Goal: Transaction & Acquisition: Purchase product/service

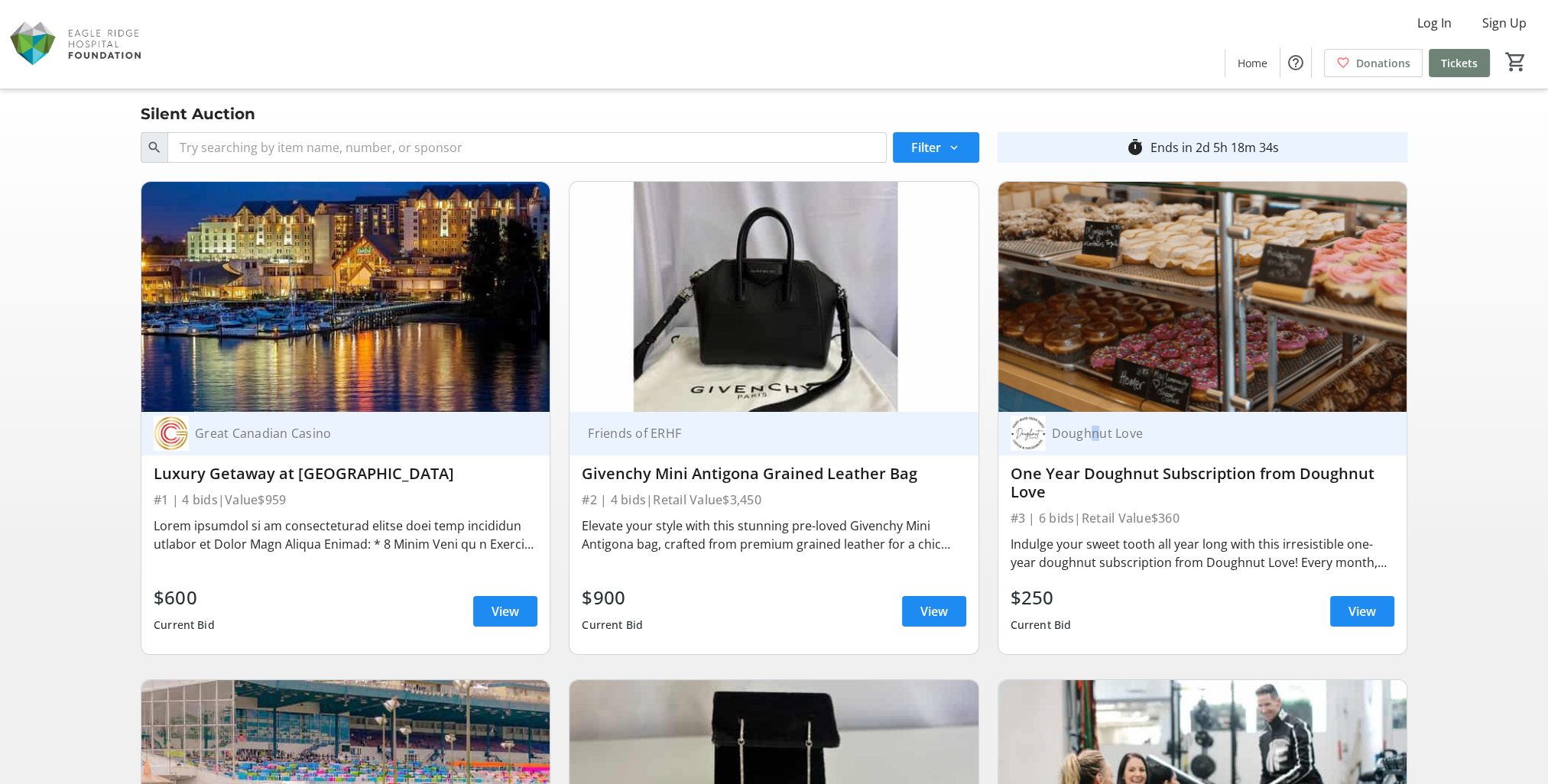
drag, startPoint x: 1088, startPoint y: 437, endPoint x: 1101, endPoint y: 443, distance: 14.3
click at [1101, 443] on div "Doughnut Love" at bounding box center [1194, 433] width 366 height 36
drag, startPoint x: 1101, startPoint y: 443, endPoint x: 1036, endPoint y: 444, distance: 65.0
click at [1036, 444] on img at bounding box center [1028, 433] width 36 height 36
click at [1141, 431] on div "Doughnut Love" at bounding box center [1210, 433] width 330 height 16
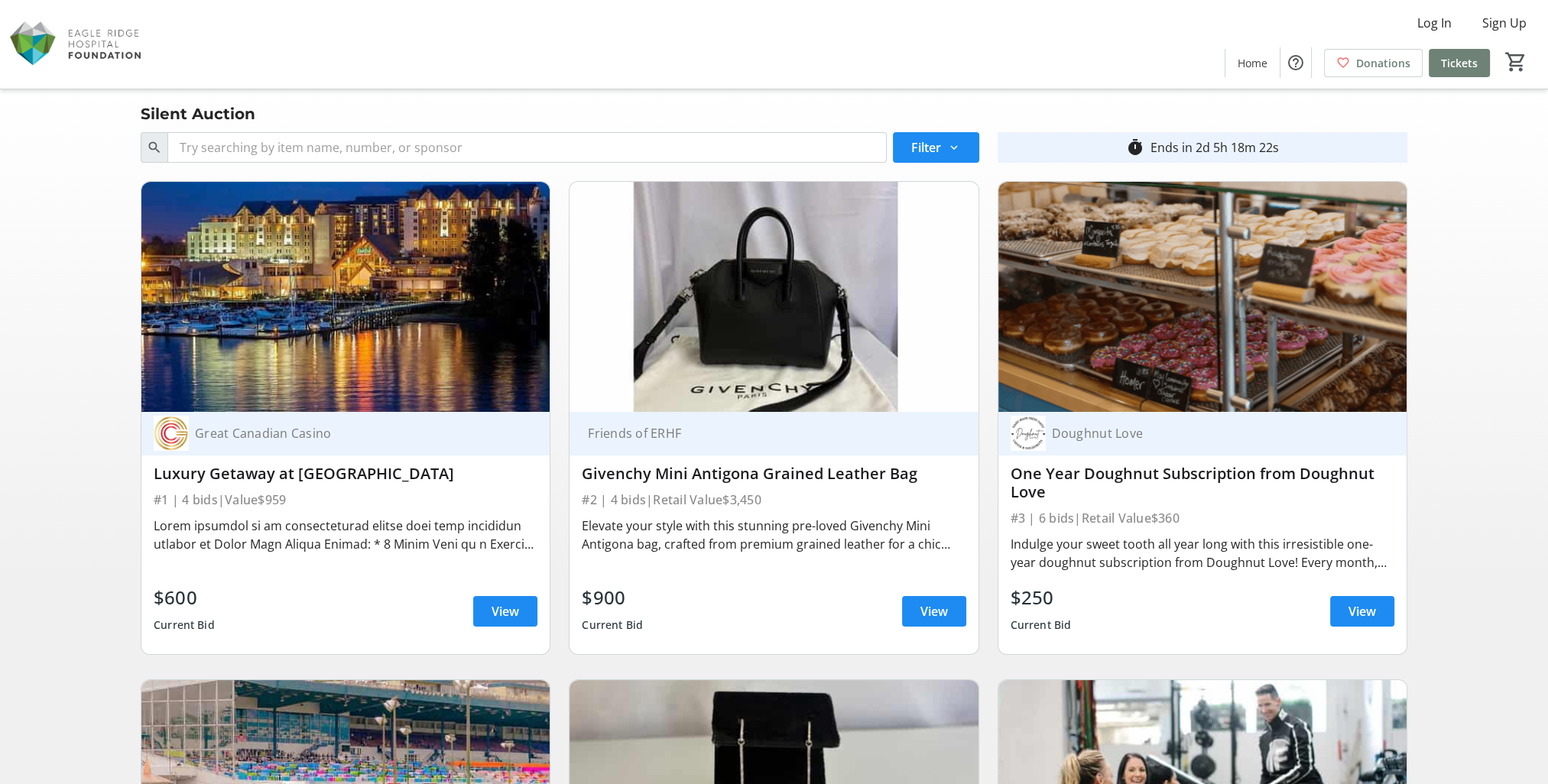
click at [1264, 533] on div "Indulge your sweet tooth all year long with this irresistible one-year doughnut…" at bounding box center [1202, 553] width 384 height 42
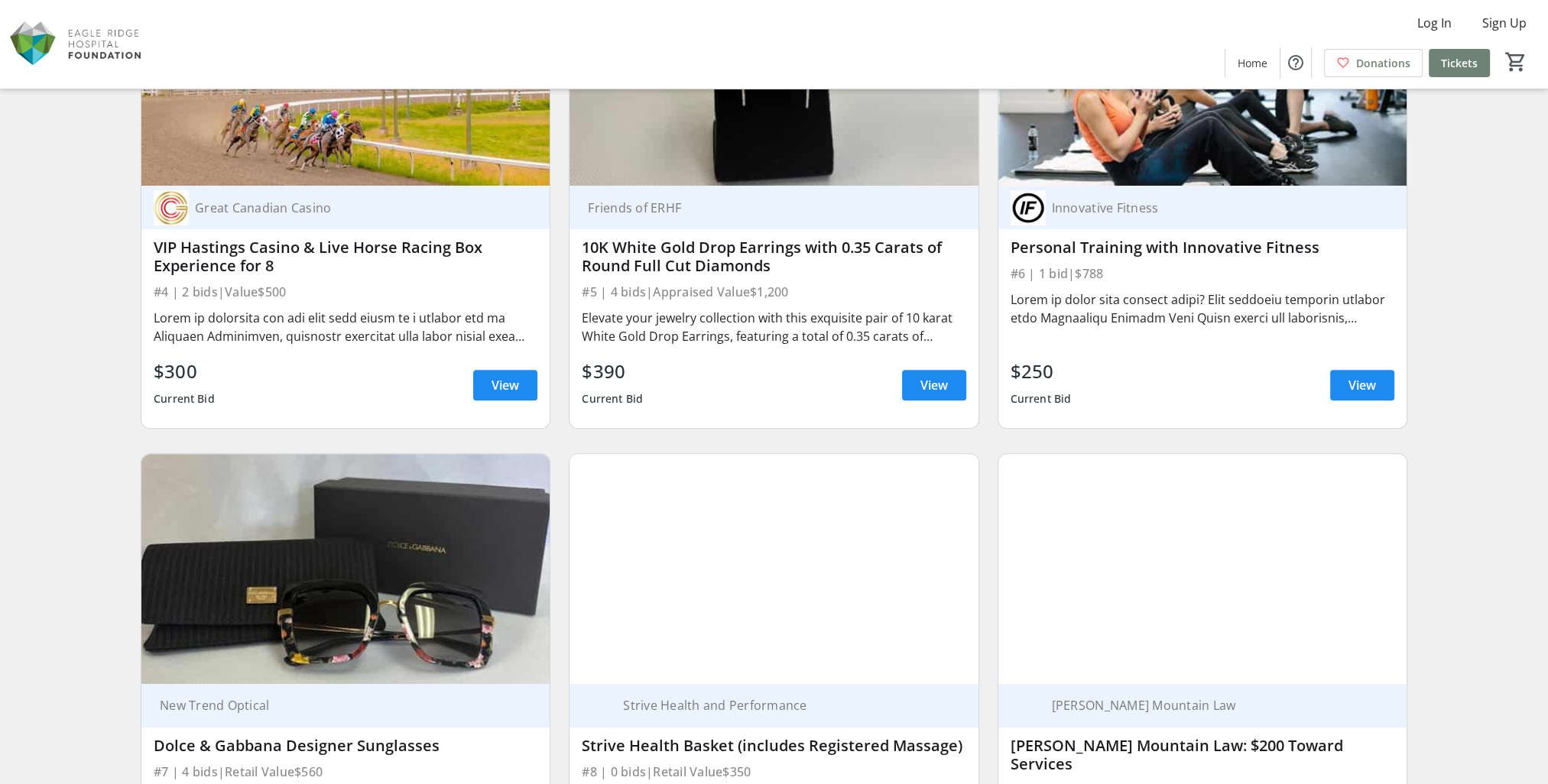
scroll to position [993, 0]
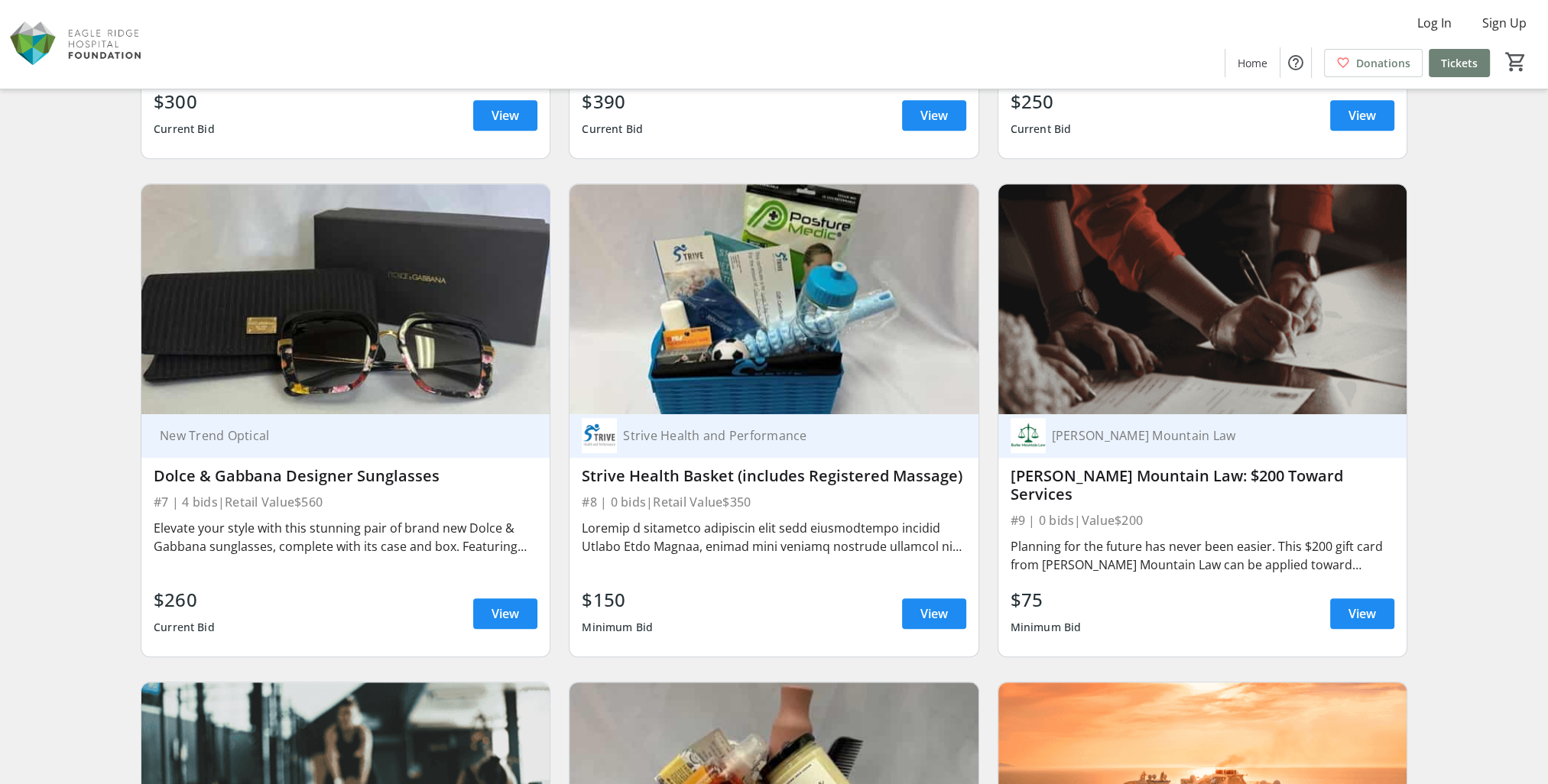
click at [791, 476] on div "Strive Health Basket (includes Registered Massage)" at bounding box center [773, 476] width 384 height 18
drag, startPoint x: 889, startPoint y: 474, endPoint x: 734, endPoint y: 484, distance: 155.3
click at [734, 484] on div "Strive Health Basket (includes Registered Massage)" at bounding box center [773, 476] width 384 height 18
drag, startPoint x: 734, startPoint y: 484, endPoint x: 844, endPoint y: 475, distance: 110.4
click at [806, 476] on div "Strive Health Basket (includes Registered Massage)" at bounding box center [773, 476] width 384 height 18
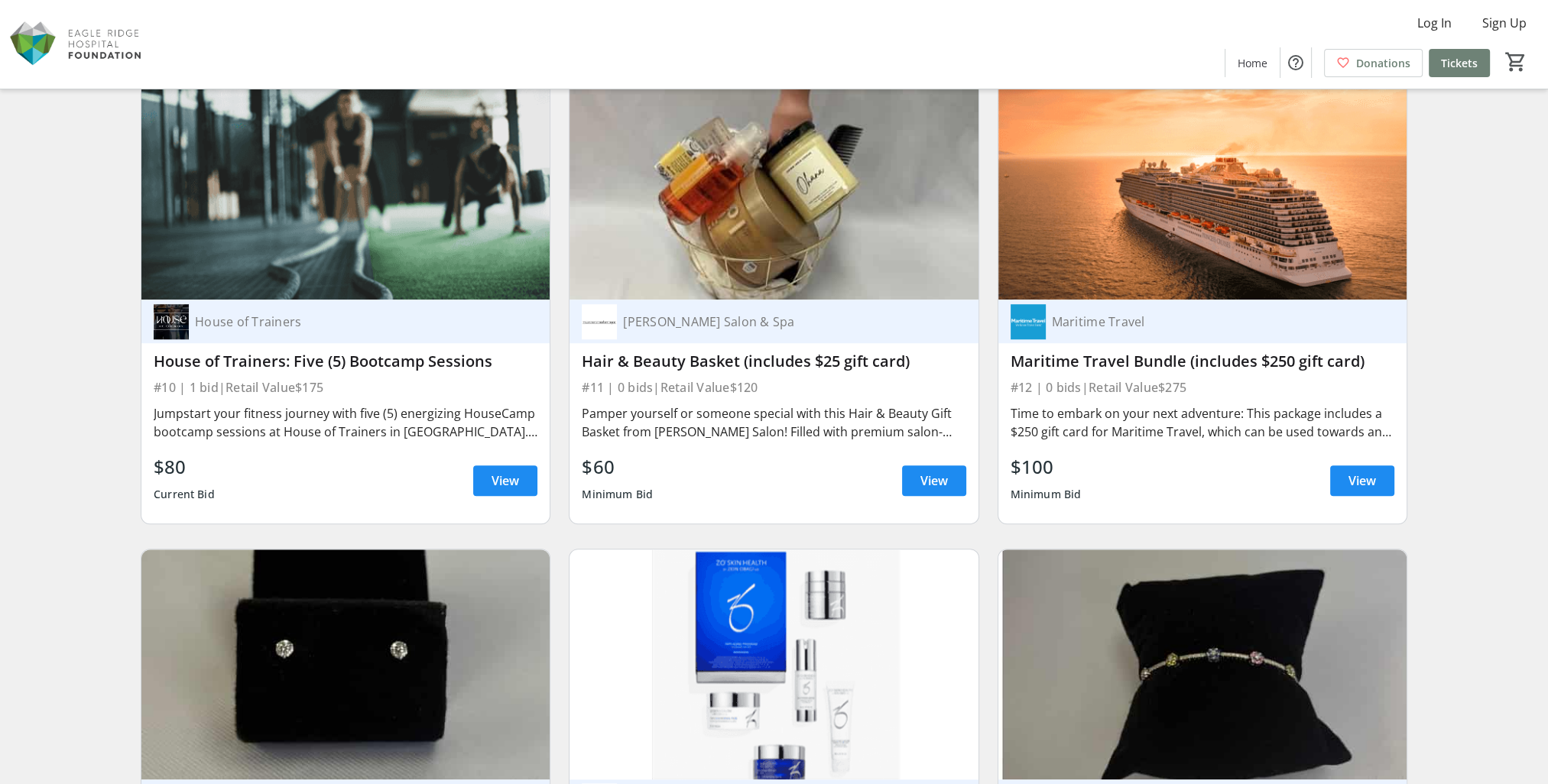
scroll to position [1528, 0]
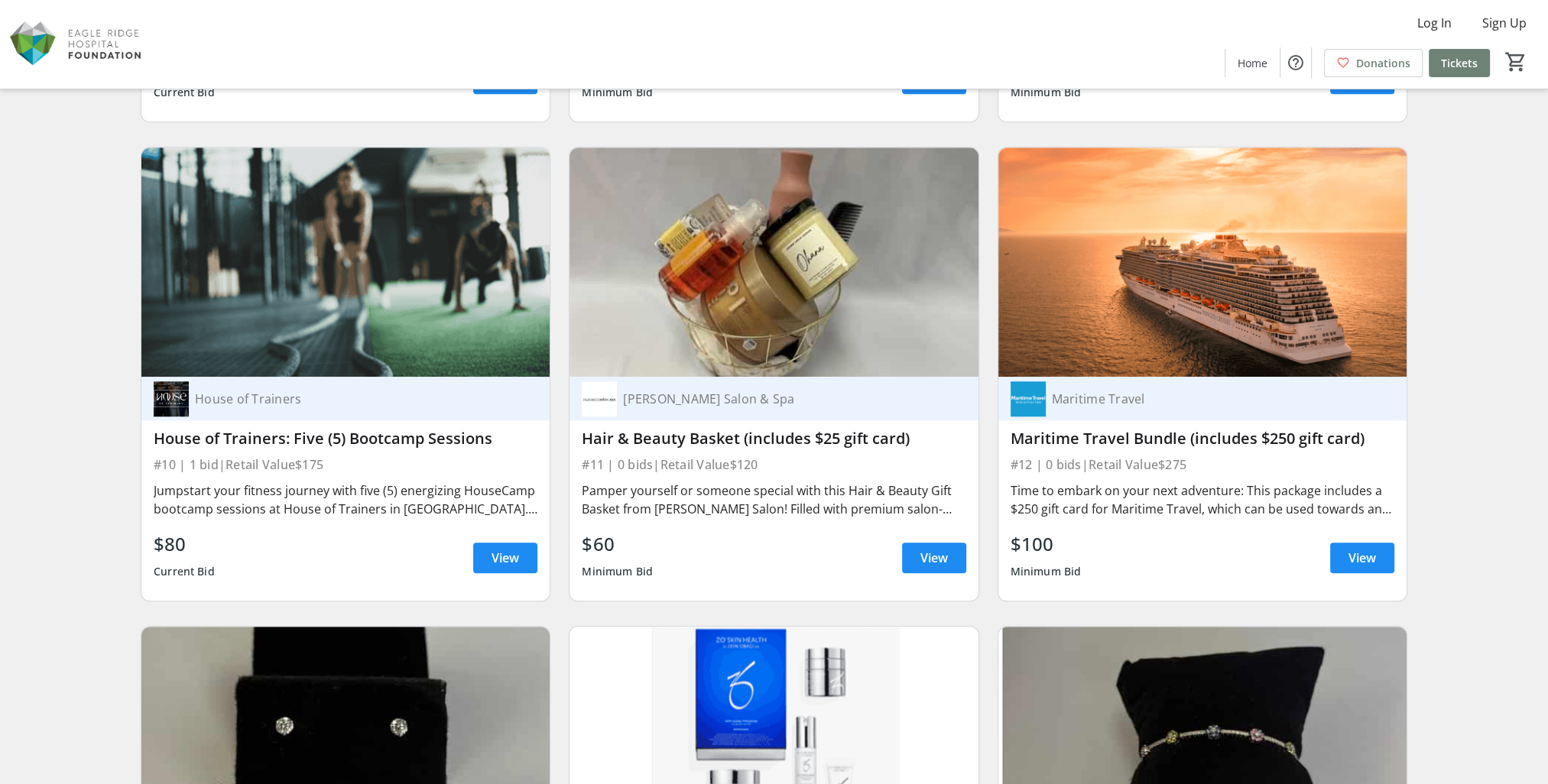
click at [1164, 488] on div "Time to embark on your next adventure: This package includes a $250 gift card f…" at bounding box center [1202, 500] width 384 height 36
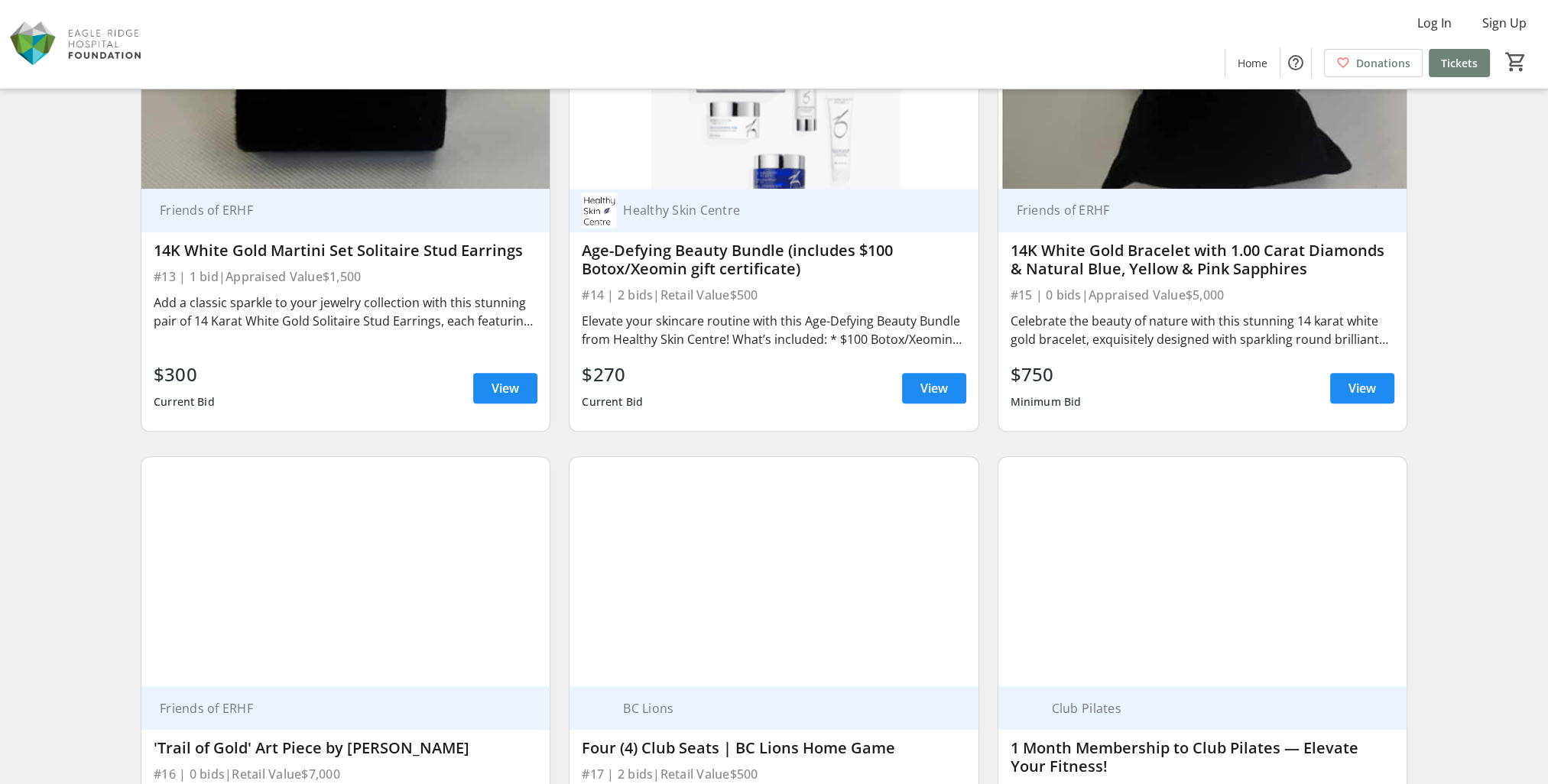
scroll to position [2139, 0]
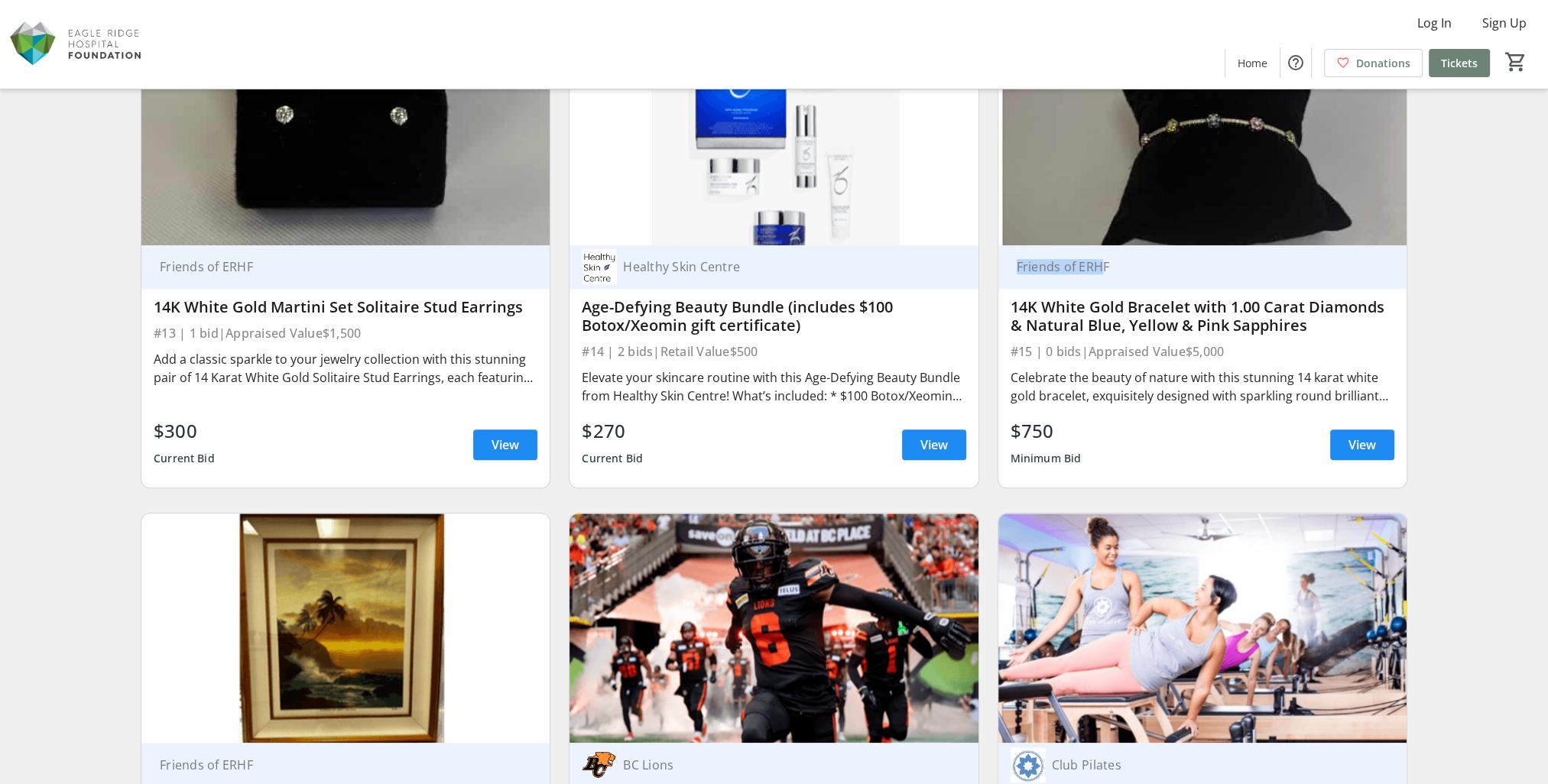
drag, startPoint x: 1011, startPoint y: 246, endPoint x: 1102, endPoint y: 246, distance: 91.0
click at [1102, 259] on div "Friends of ERHF" at bounding box center [1194, 267] width 366 height 16
click at [1264, 340] on div "Friends of ERHF 14K White Gold Bracelet with 1.00 Carat Diamonds & Natural Blue…" at bounding box center [1202, 366] width 408 height 243
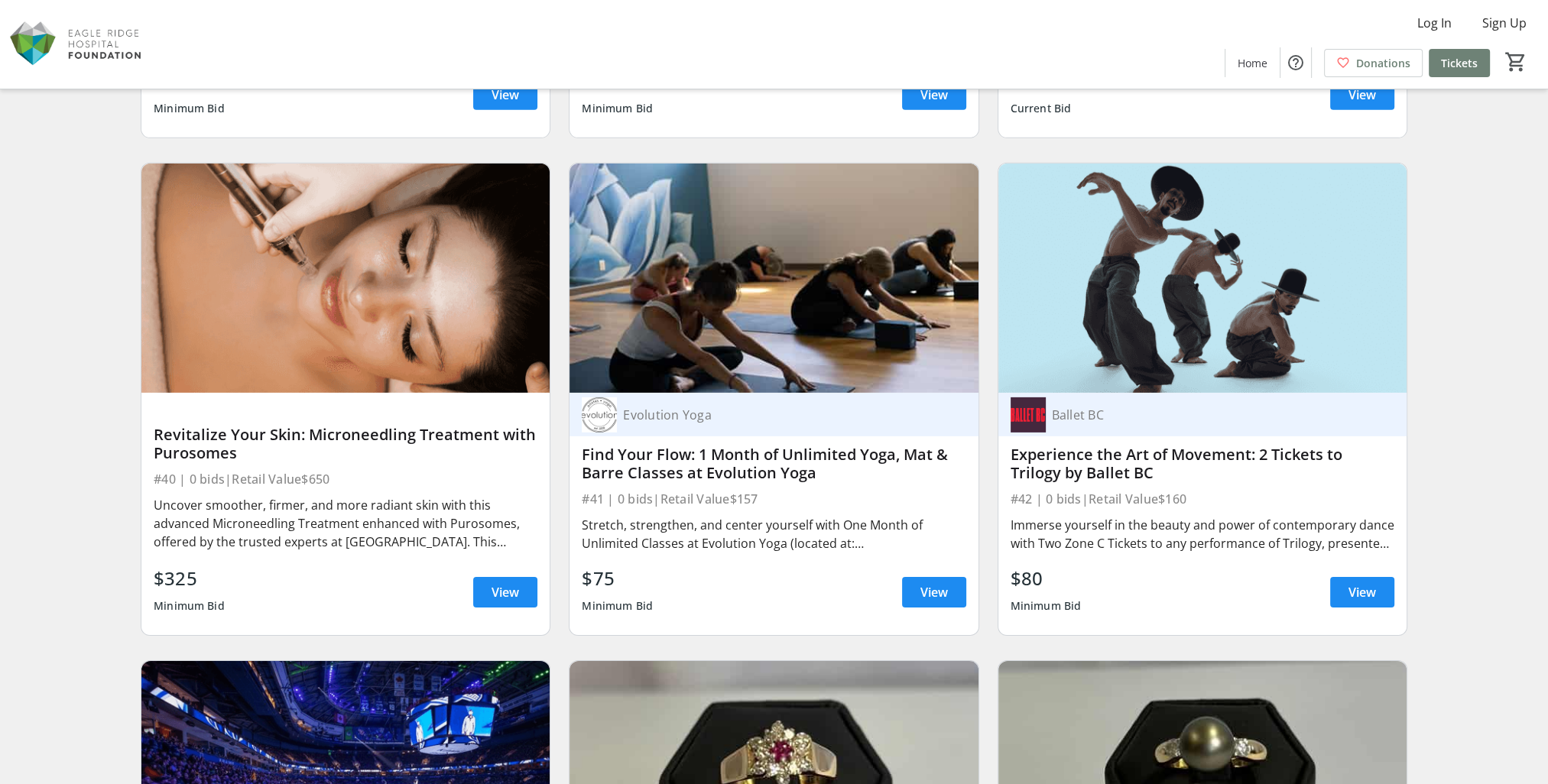
scroll to position [6494, 0]
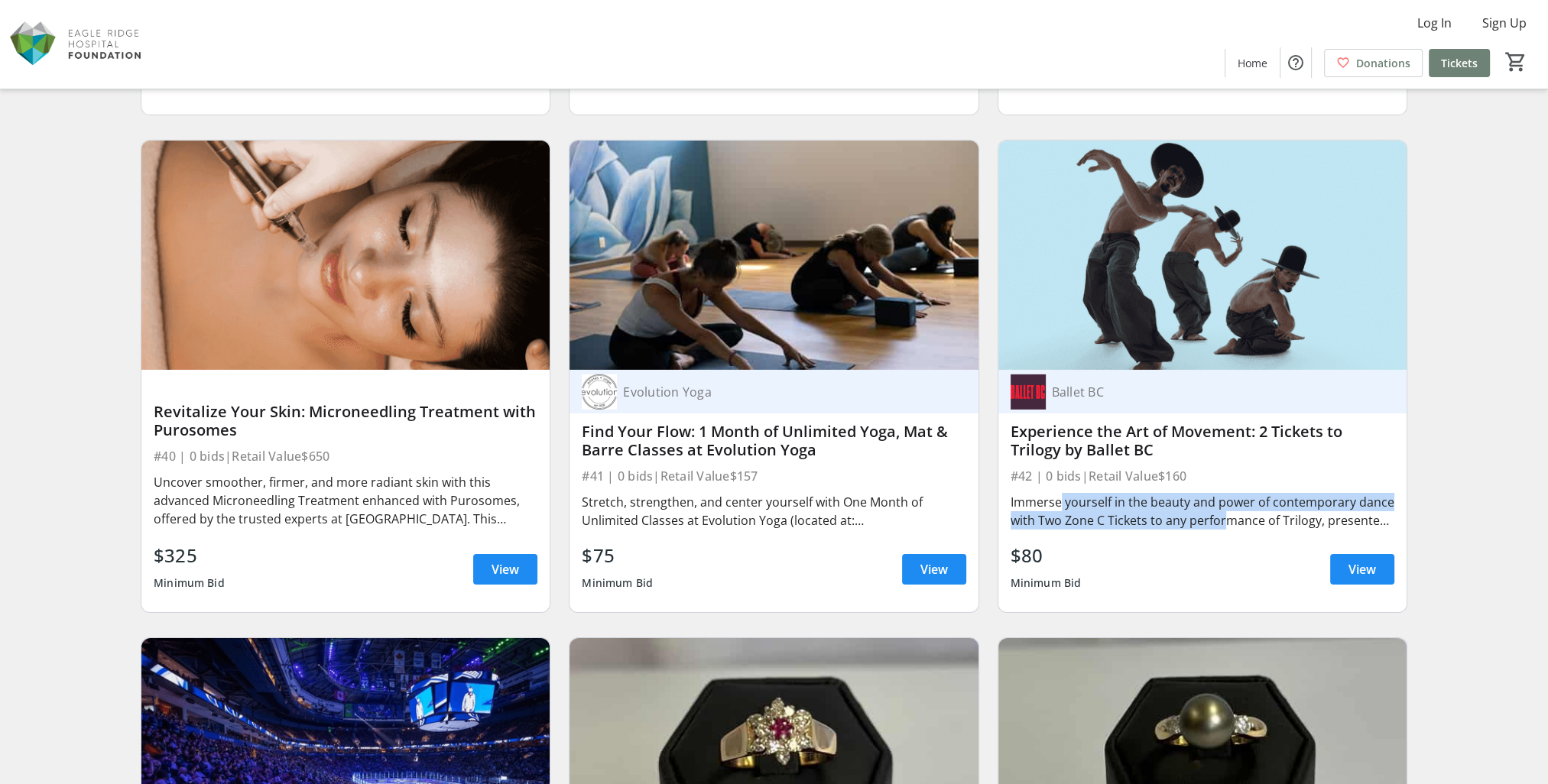
drag, startPoint x: 1068, startPoint y: 463, endPoint x: 1220, endPoint y: 482, distance: 153.2
click at [1220, 493] on div "Immerse yourself in the beauty and power of contemporary dance with Two Zone C …" at bounding box center [1202, 511] width 384 height 36
drag, startPoint x: 1220, startPoint y: 482, endPoint x: 1361, endPoint y: 404, distance: 161.1
click at [1264, 423] on div "Experience the Art of Movement: 2 Tickets to Trilogy by Ballet BC" at bounding box center [1202, 441] width 384 height 36
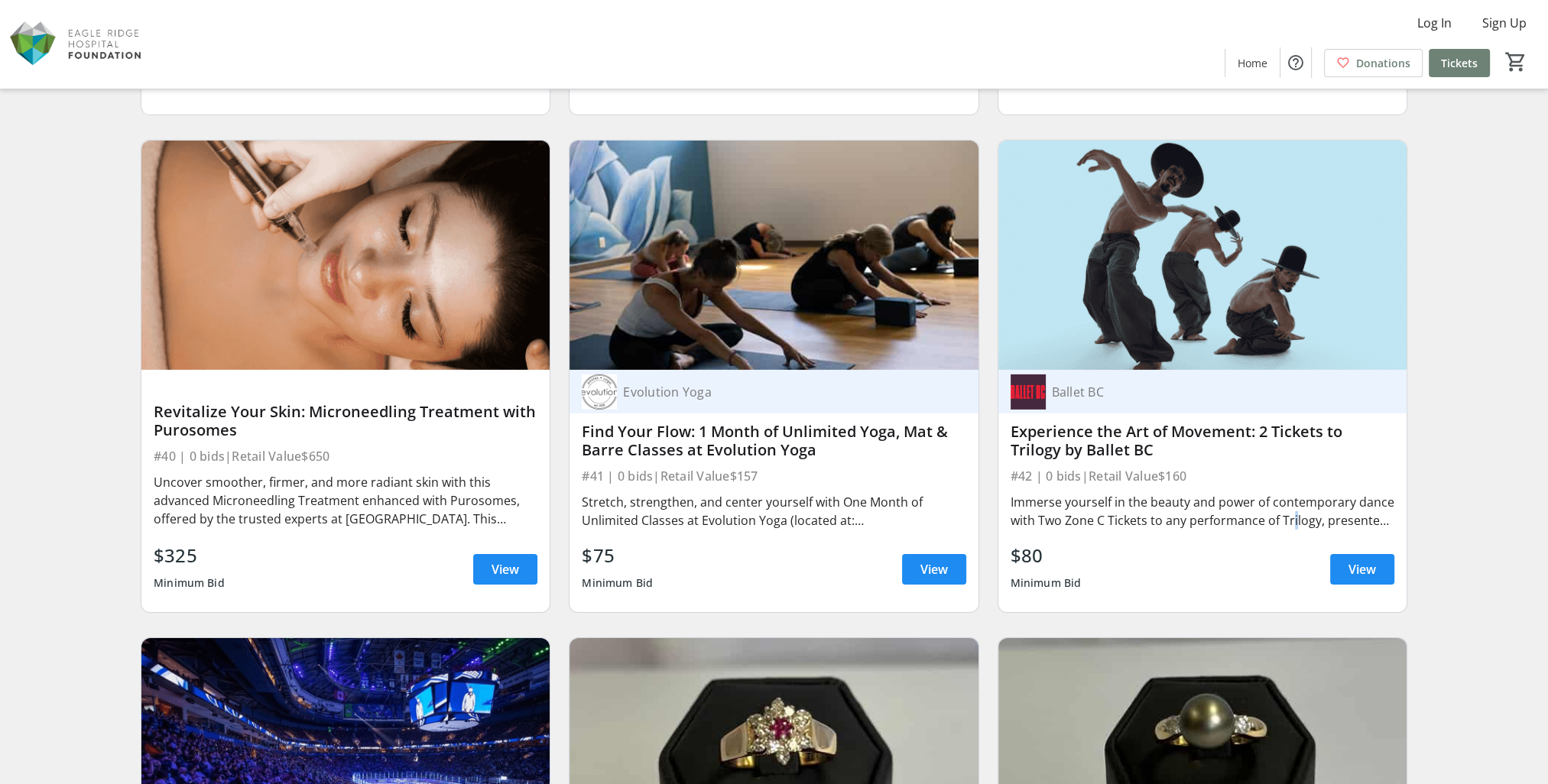
drag, startPoint x: 1361, startPoint y: 404, endPoint x: 1290, endPoint y: 478, distance: 102.6
click at [1264, 493] on div "Immerse yourself in the beauty and power of contemporary dance with Two Zone C …" at bounding box center [1202, 511] width 384 height 36
drag, startPoint x: 1290, startPoint y: 478, endPoint x: 1495, endPoint y: 365, distance: 234.1
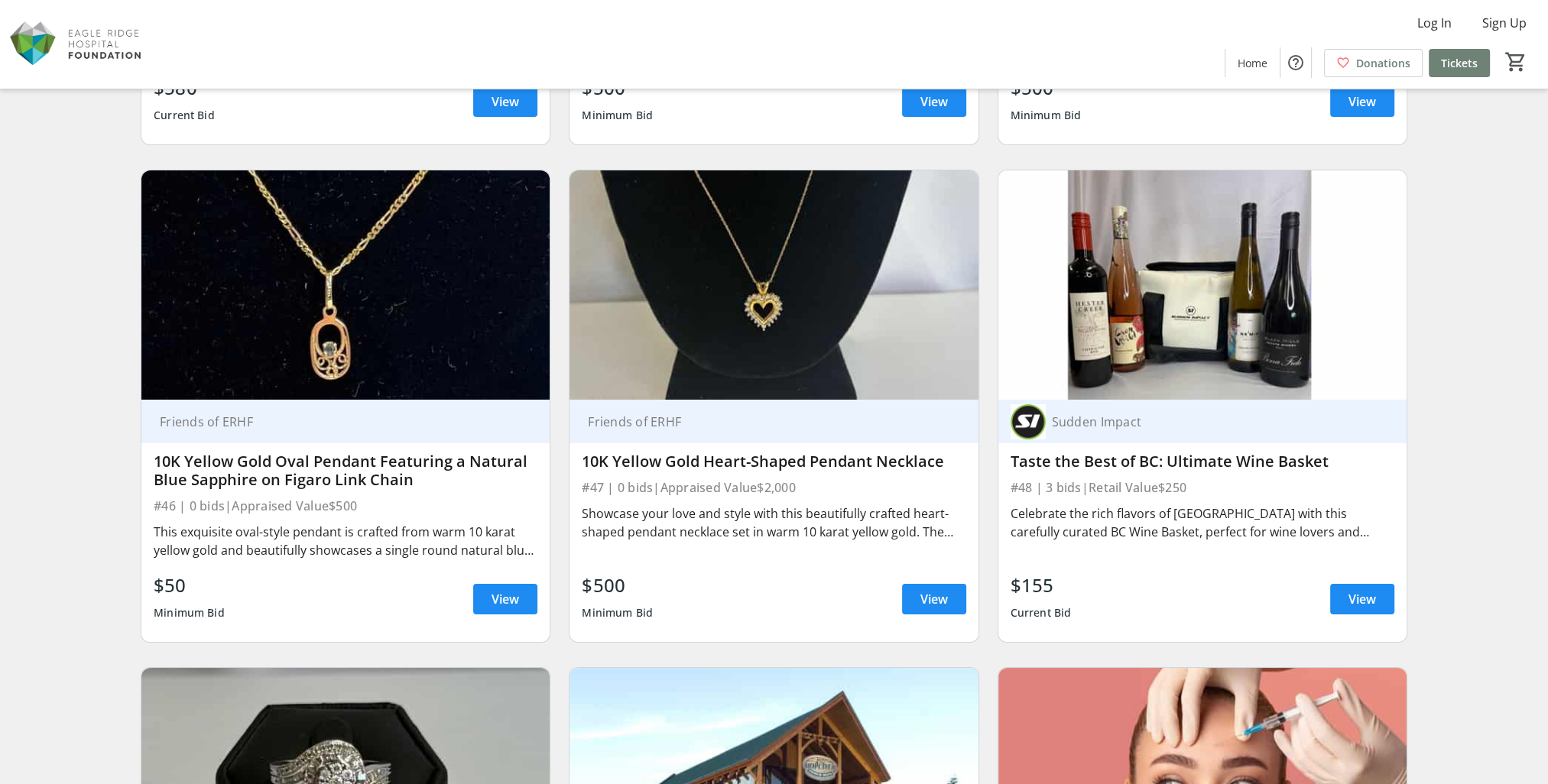
scroll to position [7487, 0]
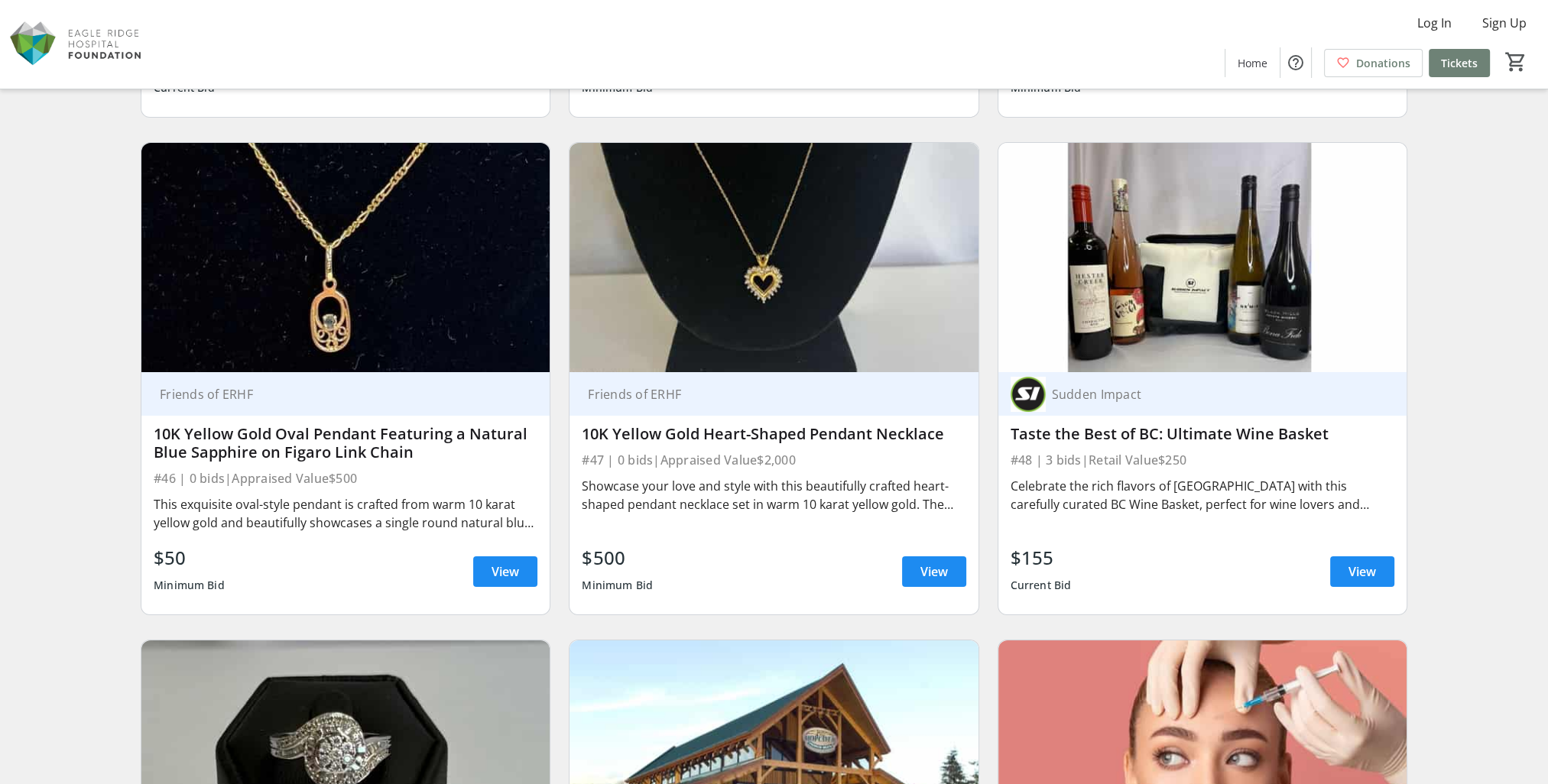
drag, startPoint x: 1152, startPoint y: 398, endPoint x: 1264, endPoint y: 412, distance: 112.9
click at [1264, 412] on div "Sudden Impact Taste the Best of BC: Ultimate Wine Basket #48 | 3 bids | Retail …" at bounding box center [1202, 493] width 408 height 243
drag, startPoint x: 1264, startPoint y: 412, endPoint x: 1436, endPoint y: 455, distance: 177.3
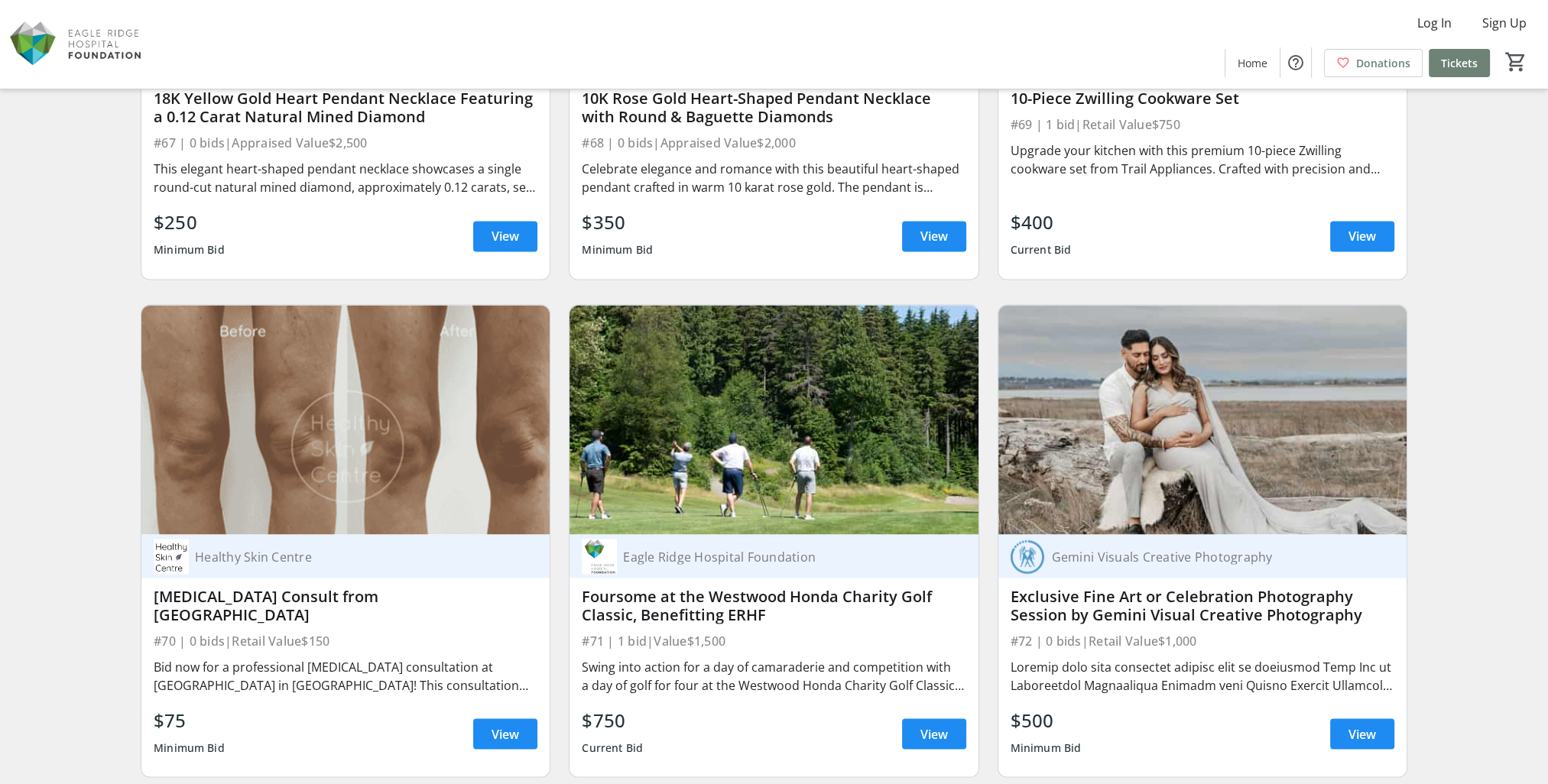
scroll to position [11000, 0]
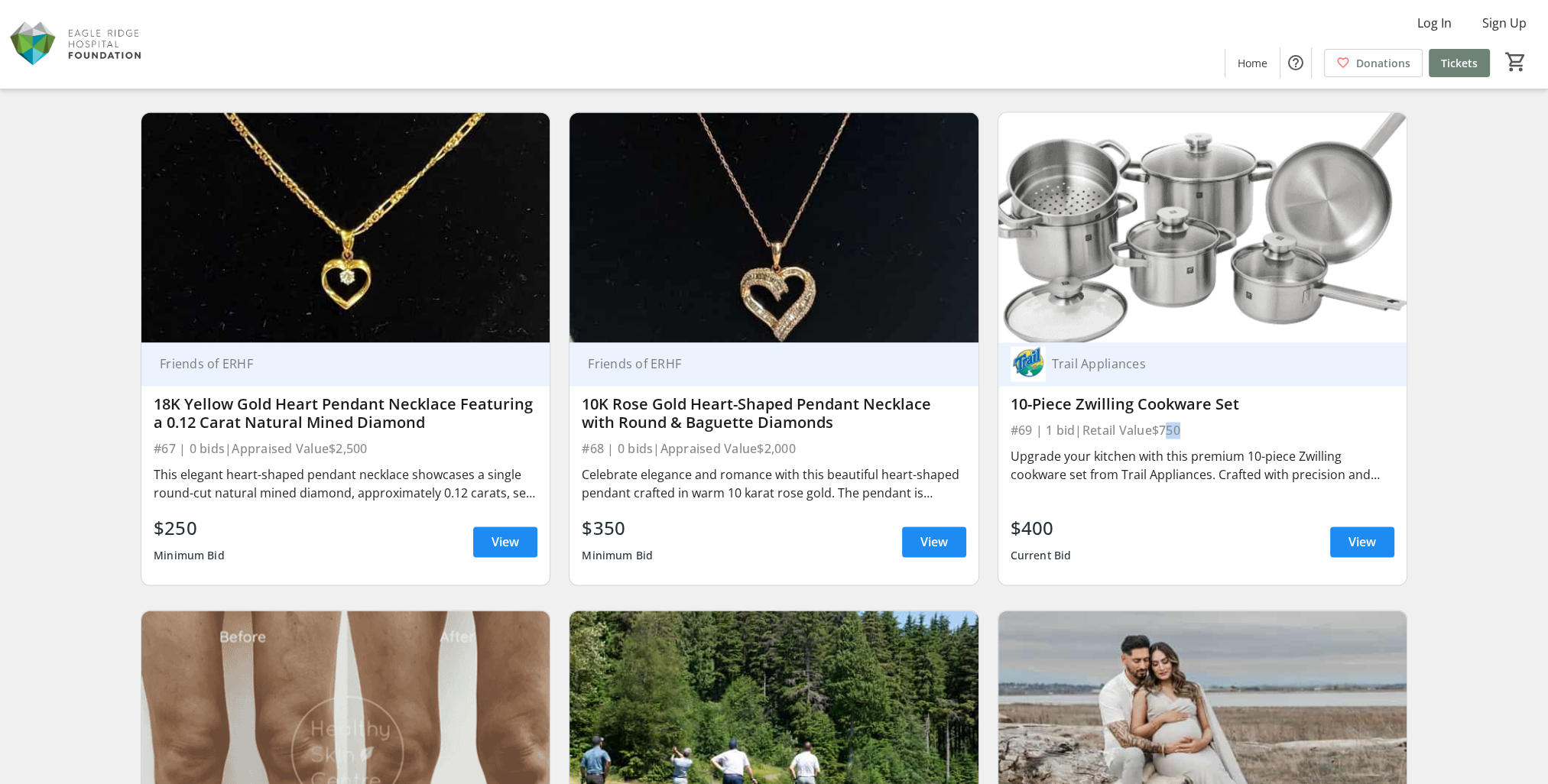
drag, startPoint x: 1123, startPoint y: 395, endPoint x: 1162, endPoint y: 396, distance: 39.0
click at [1162, 419] on div "#69 | 1 bid | Retail Value $750" at bounding box center [1202, 430] width 384 height 22
drag, startPoint x: 1162, startPoint y: 396, endPoint x: 1202, endPoint y: 422, distance: 47.7
click at [1202, 447] on div "Upgrade your kitchen with this premium 10-piece Zwilling cookware set from Trai…" at bounding box center [1202, 465] width 384 height 36
click at [1179, 419] on div "#69 | 1 bid | Retail Value $750" at bounding box center [1202, 430] width 384 height 22
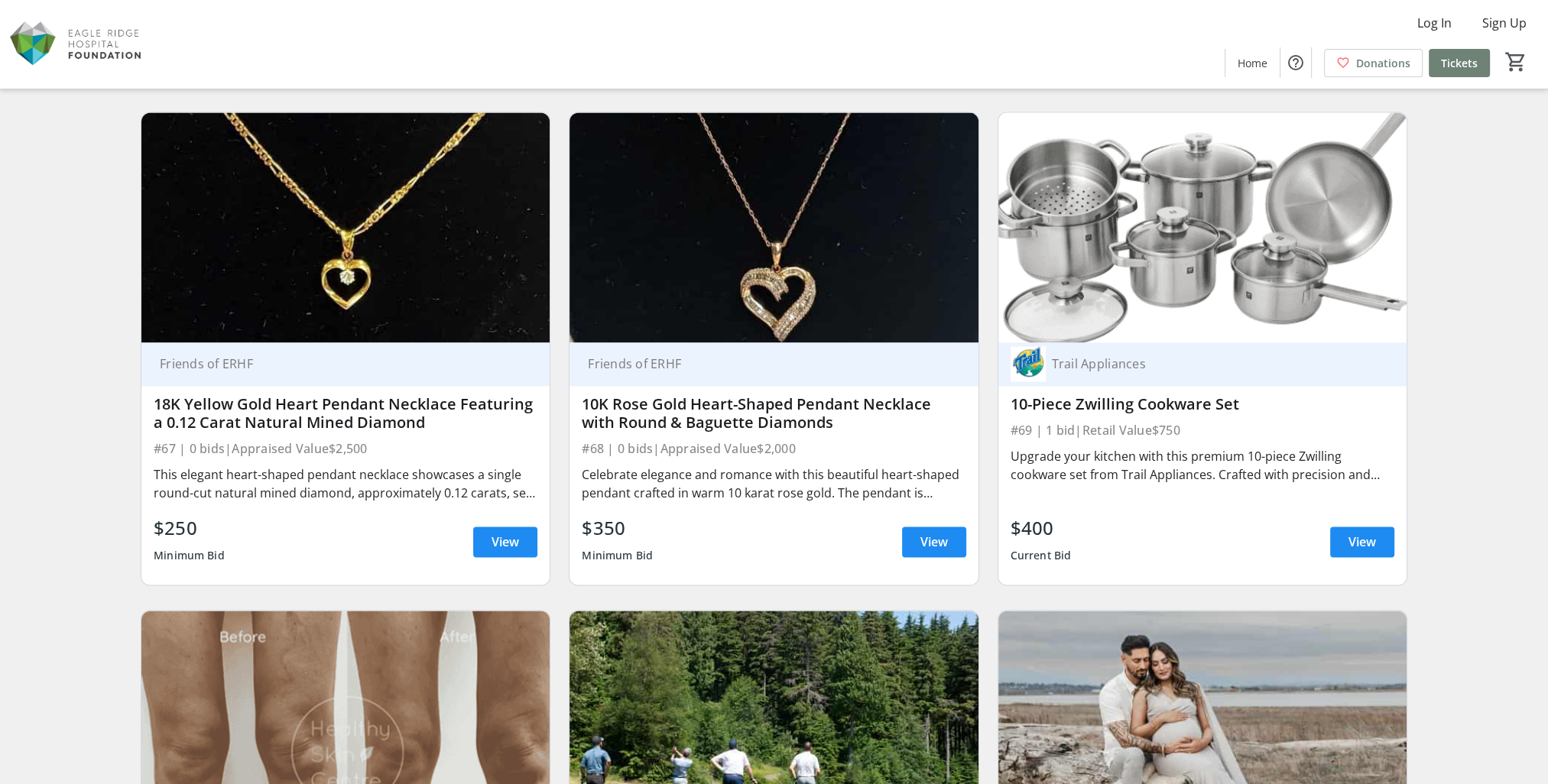
click at [1180, 419] on div "#69 | 1 bid | Retail Value $750" at bounding box center [1202, 430] width 384 height 22
drag, startPoint x: 1049, startPoint y: 391, endPoint x: 1086, endPoint y: 394, distance: 37.1
click at [1086, 419] on div "#69 | 1 bid | Retail Value $750" at bounding box center [1202, 430] width 384 height 22
drag, startPoint x: 1086, startPoint y: 394, endPoint x: 1102, endPoint y: 435, distance: 44.0
click at [1104, 447] on div "Upgrade your kitchen with this premium 10-piece Zwilling cookware set from Trai…" at bounding box center [1202, 465] width 384 height 36
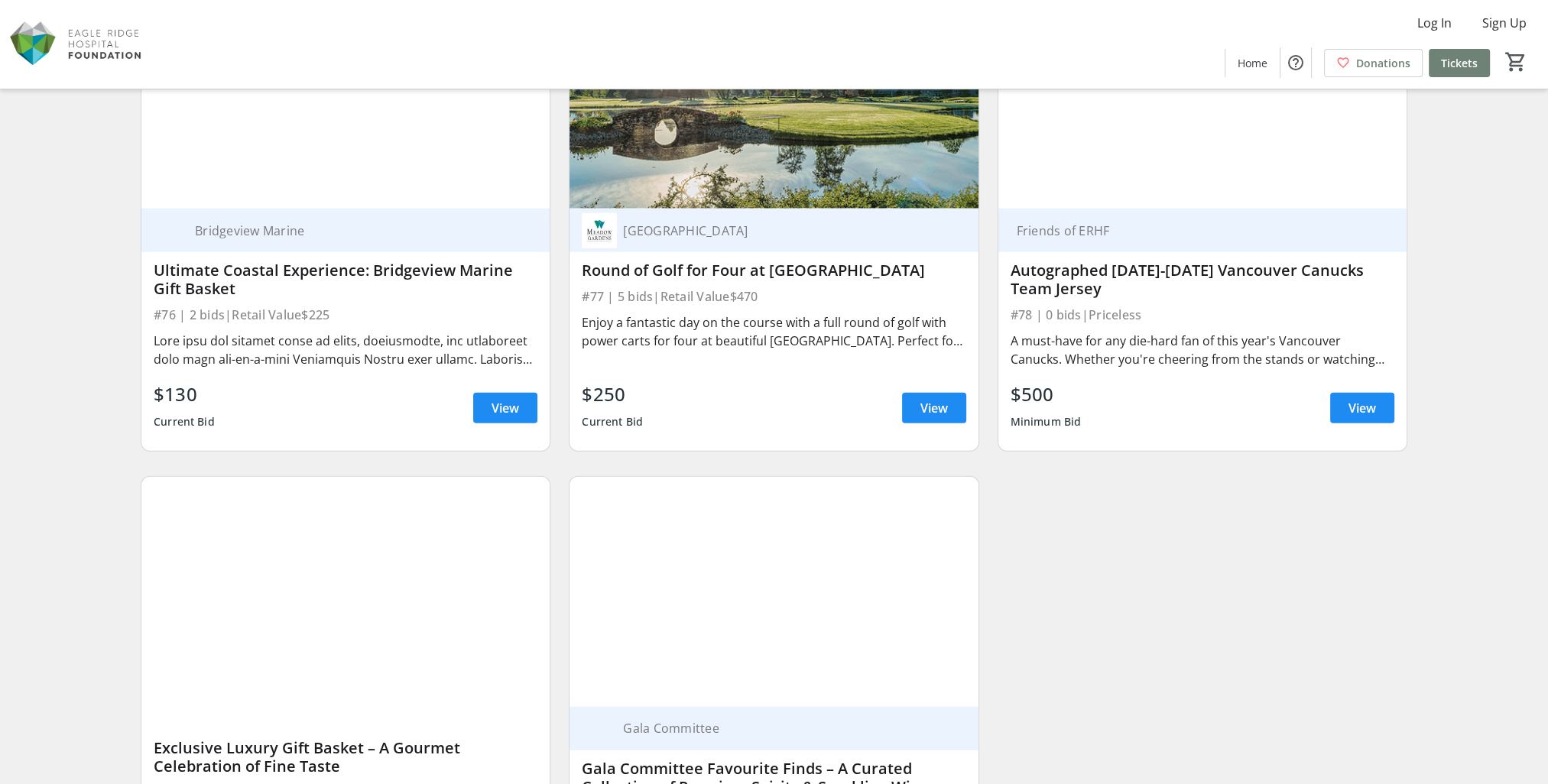
scroll to position [12797, 0]
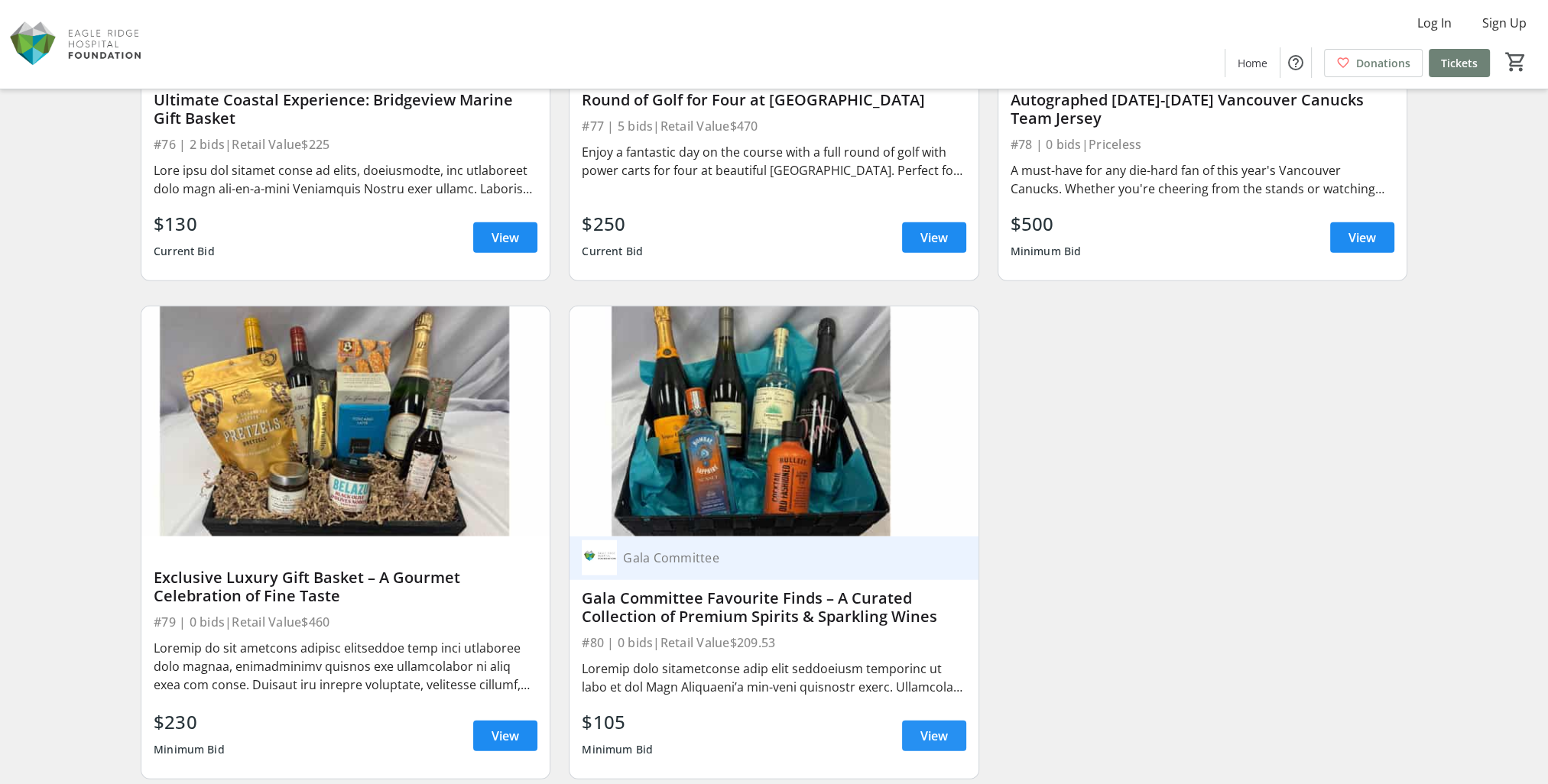
click at [927, 727] on span "View" at bounding box center [934, 735] width 28 height 18
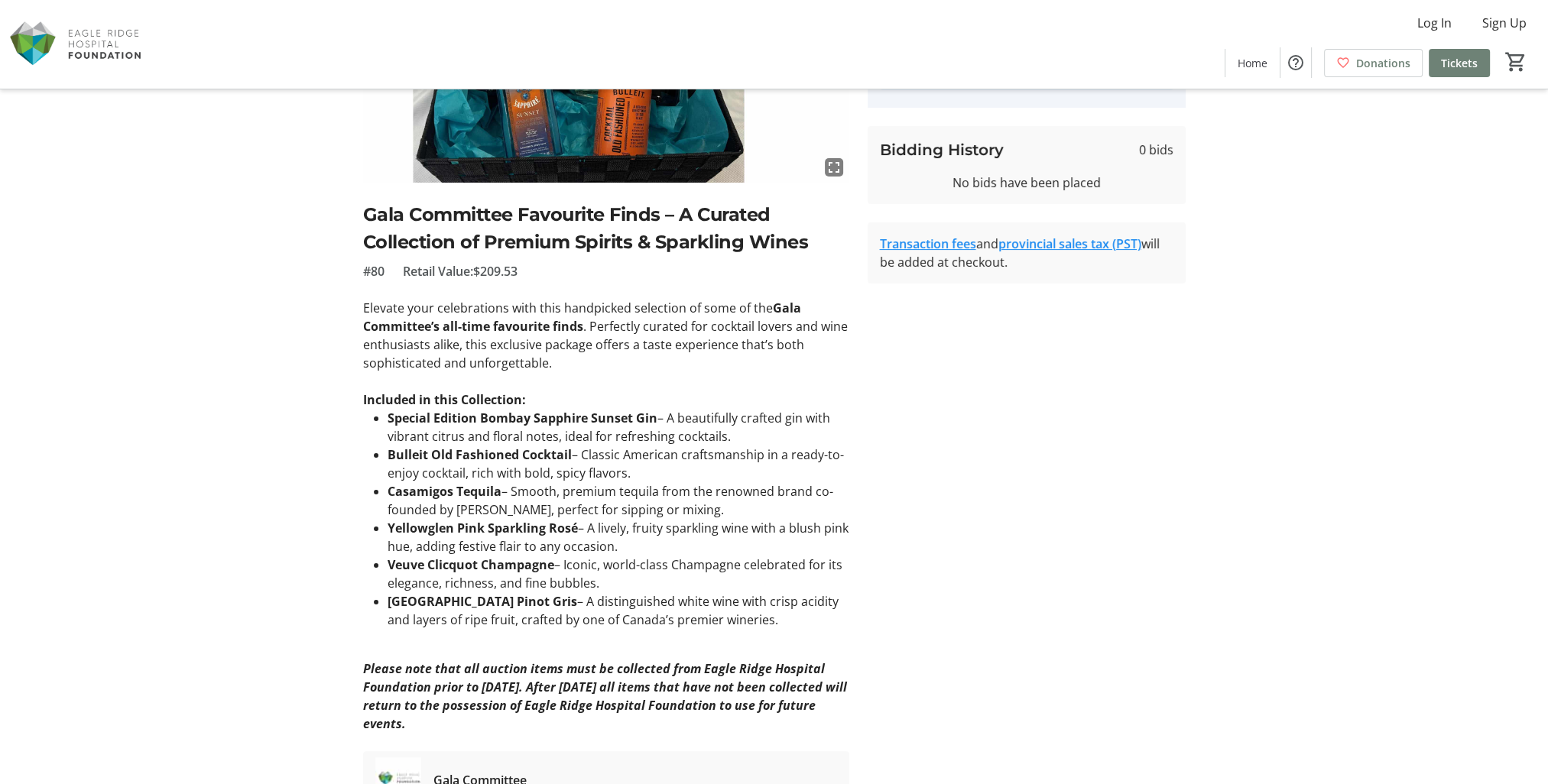
scroll to position [318, 0]
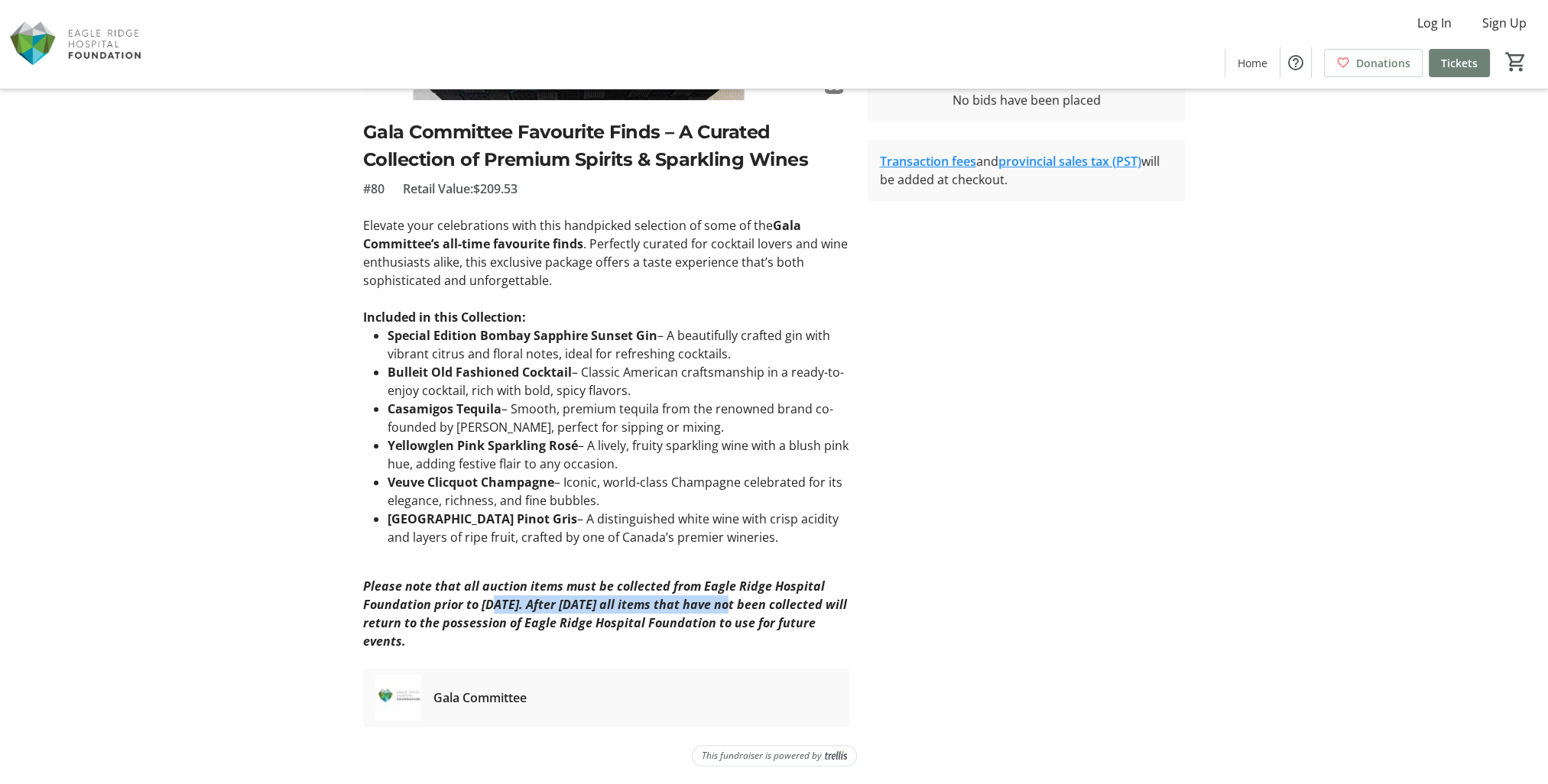
drag, startPoint x: 492, startPoint y: 611, endPoint x: 739, endPoint y: 609, distance: 247.0
click at [739, 609] on em "Please note that all auction items must be collected from Eagle Ridge Hospital …" at bounding box center [605, 613] width 484 height 72
drag, startPoint x: 739, startPoint y: 609, endPoint x: 784, endPoint y: 621, distance: 46.6
click at [764, 625] on em "Please note that all auction items must be collected from Eagle Ridge Hospital …" at bounding box center [605, 613] width 484 height 72
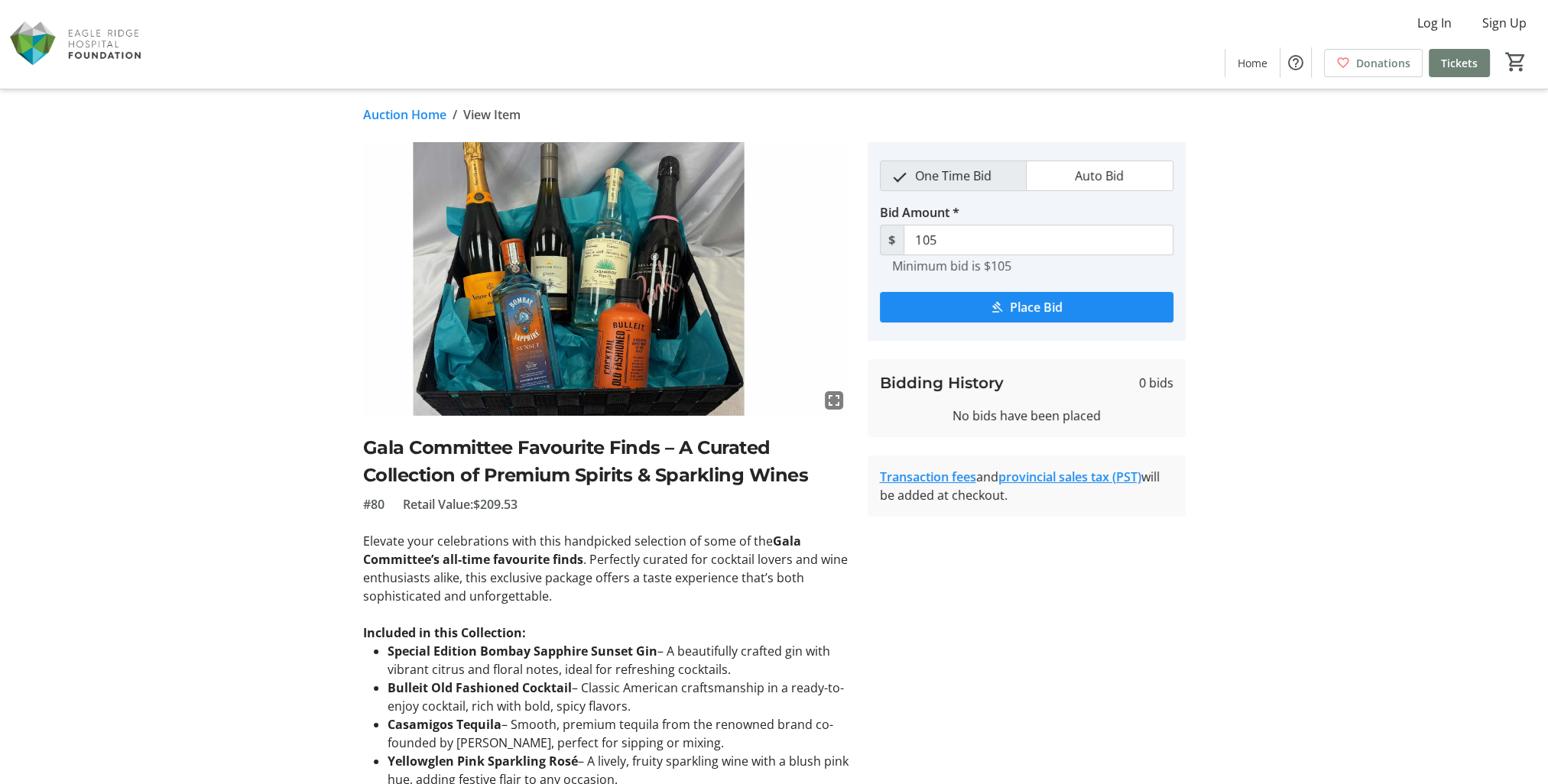
scroll to position [0, 0]
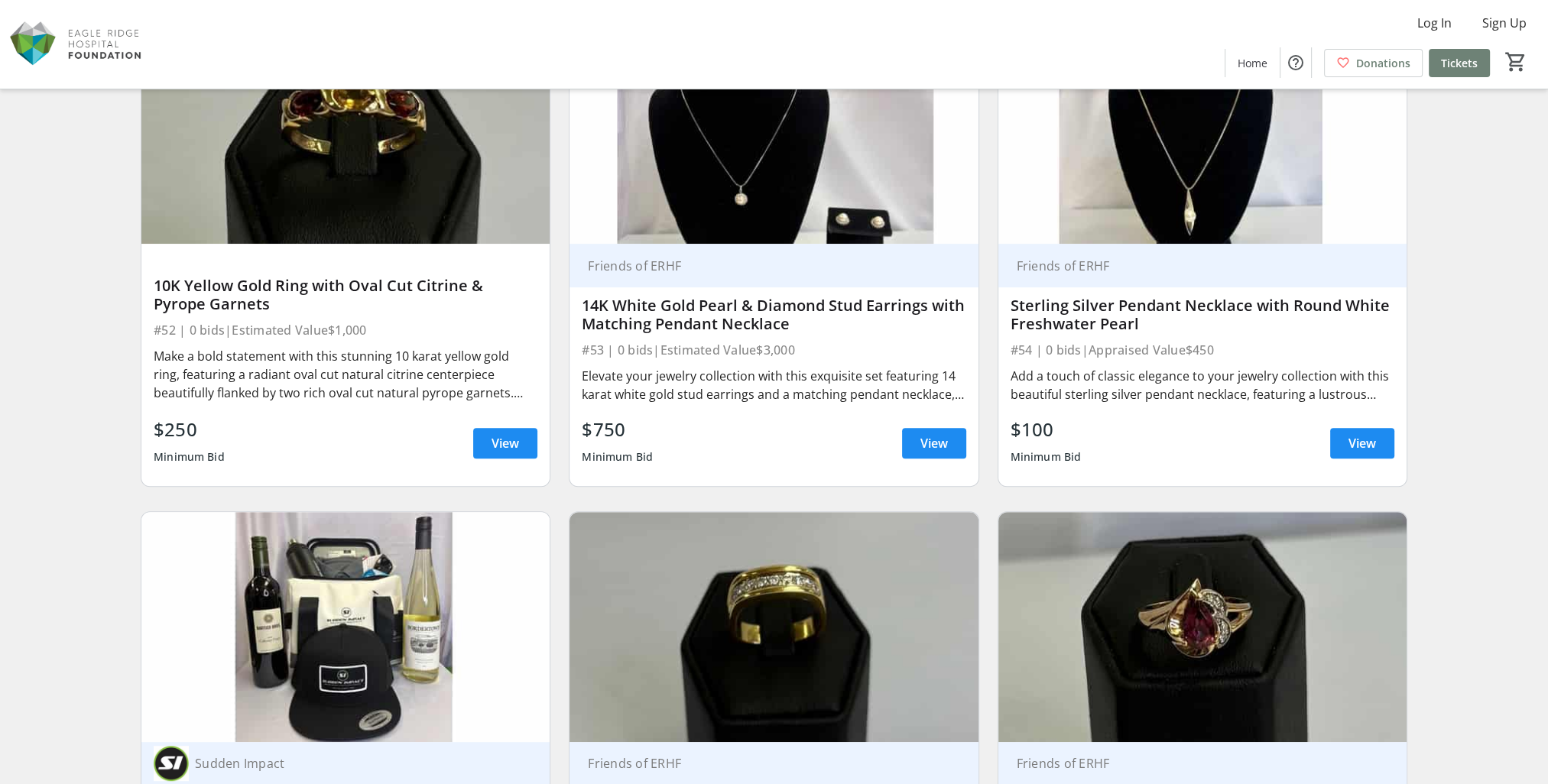
scroll to position [8367, 0]
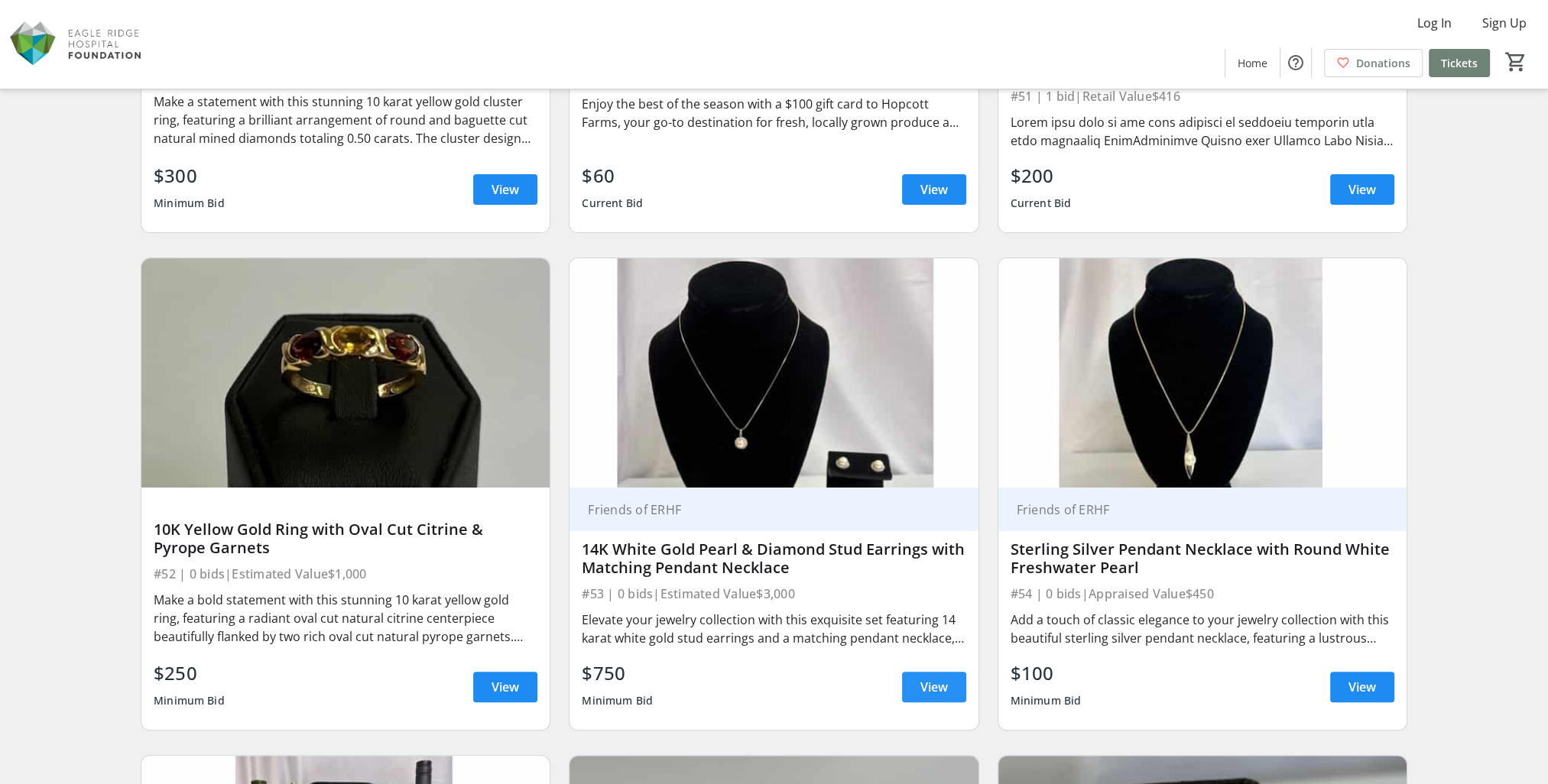
click at [935, 677] on span "View" at bounding box center [934, 686] width 28 height 18
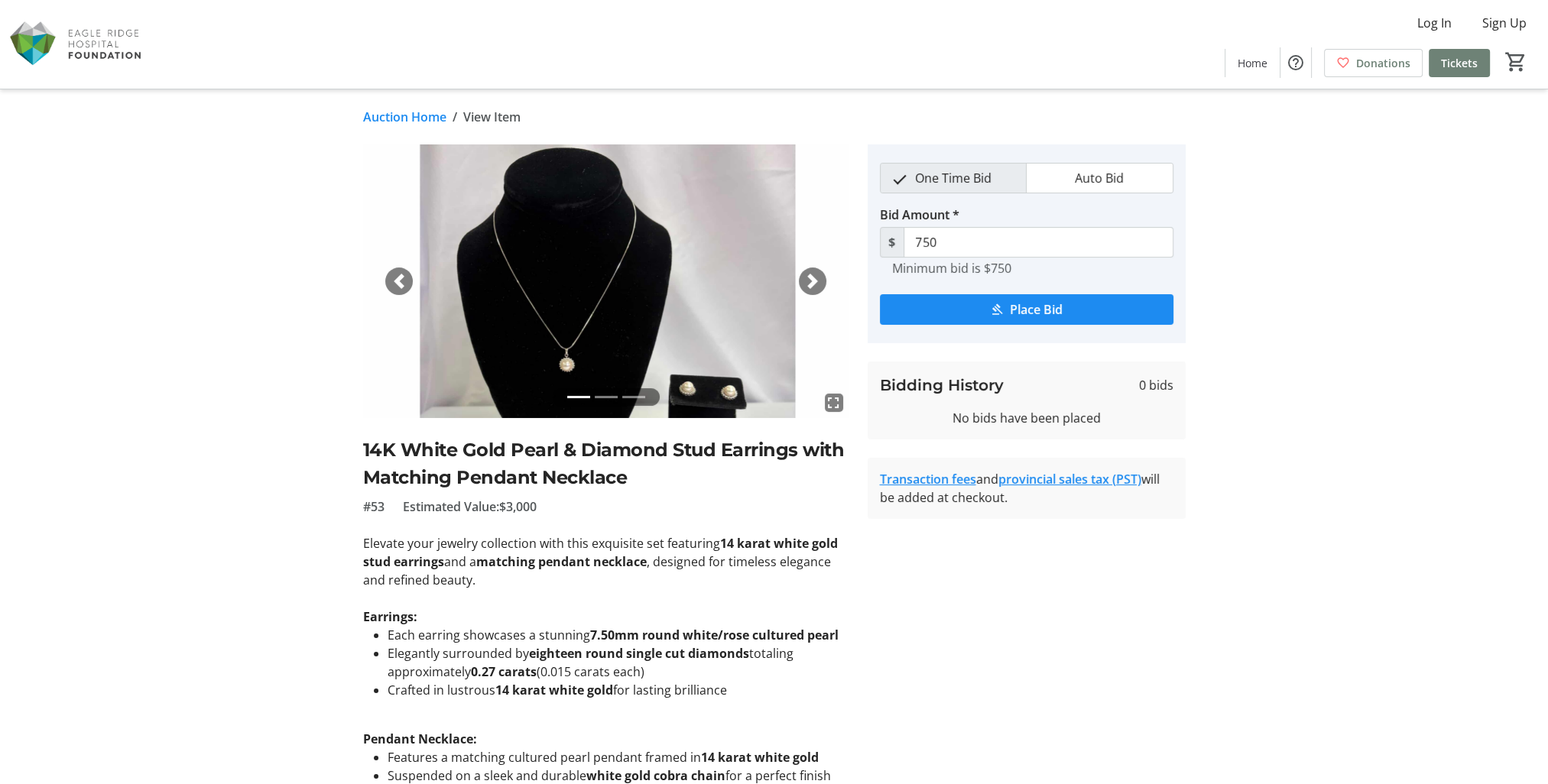
click at [651, 324] on img at bounding box center [606, 282] width 486 height 274
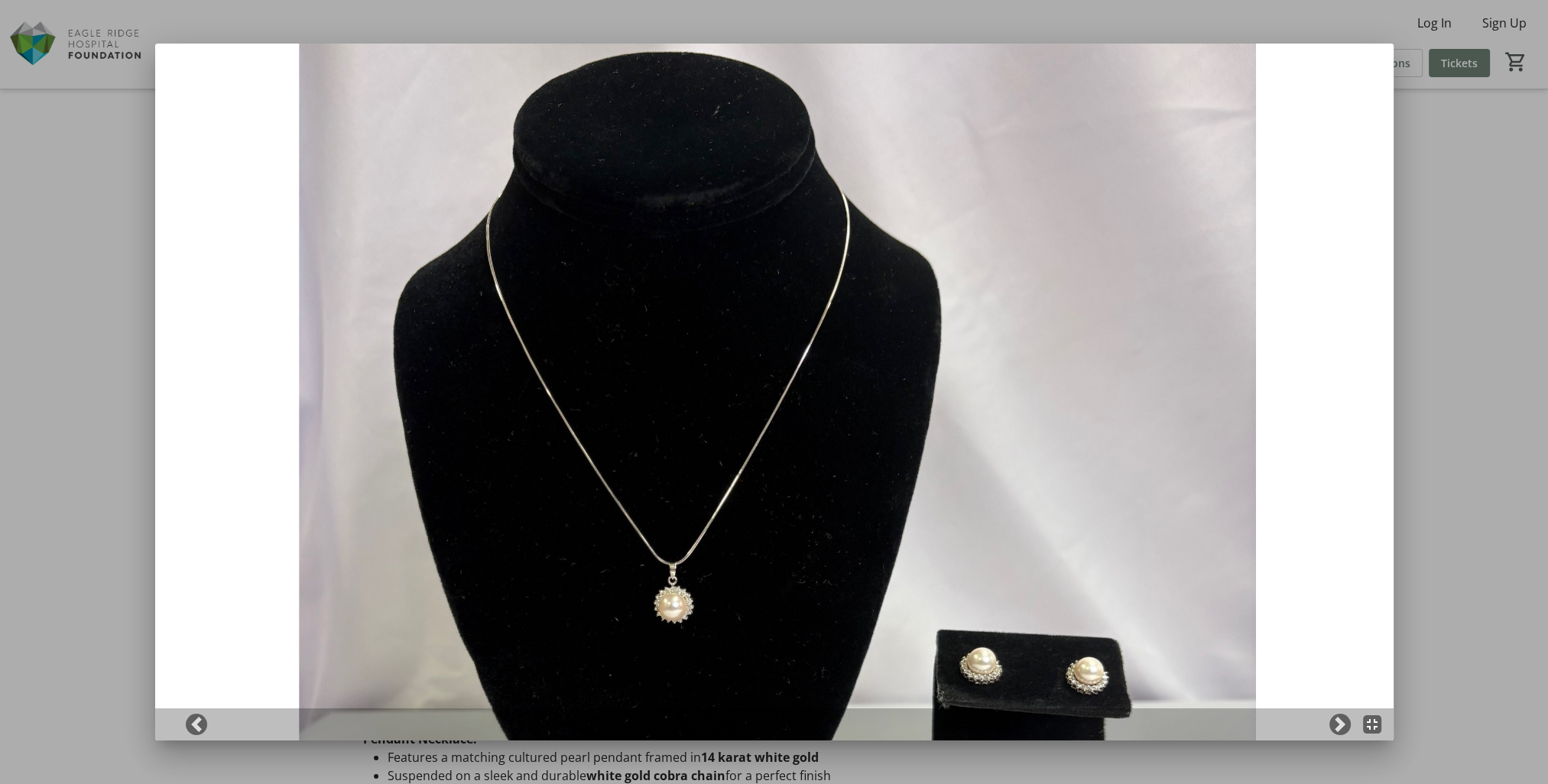
click at [88, 100] on div at bounding box center [774, 392] width 1548 height 784
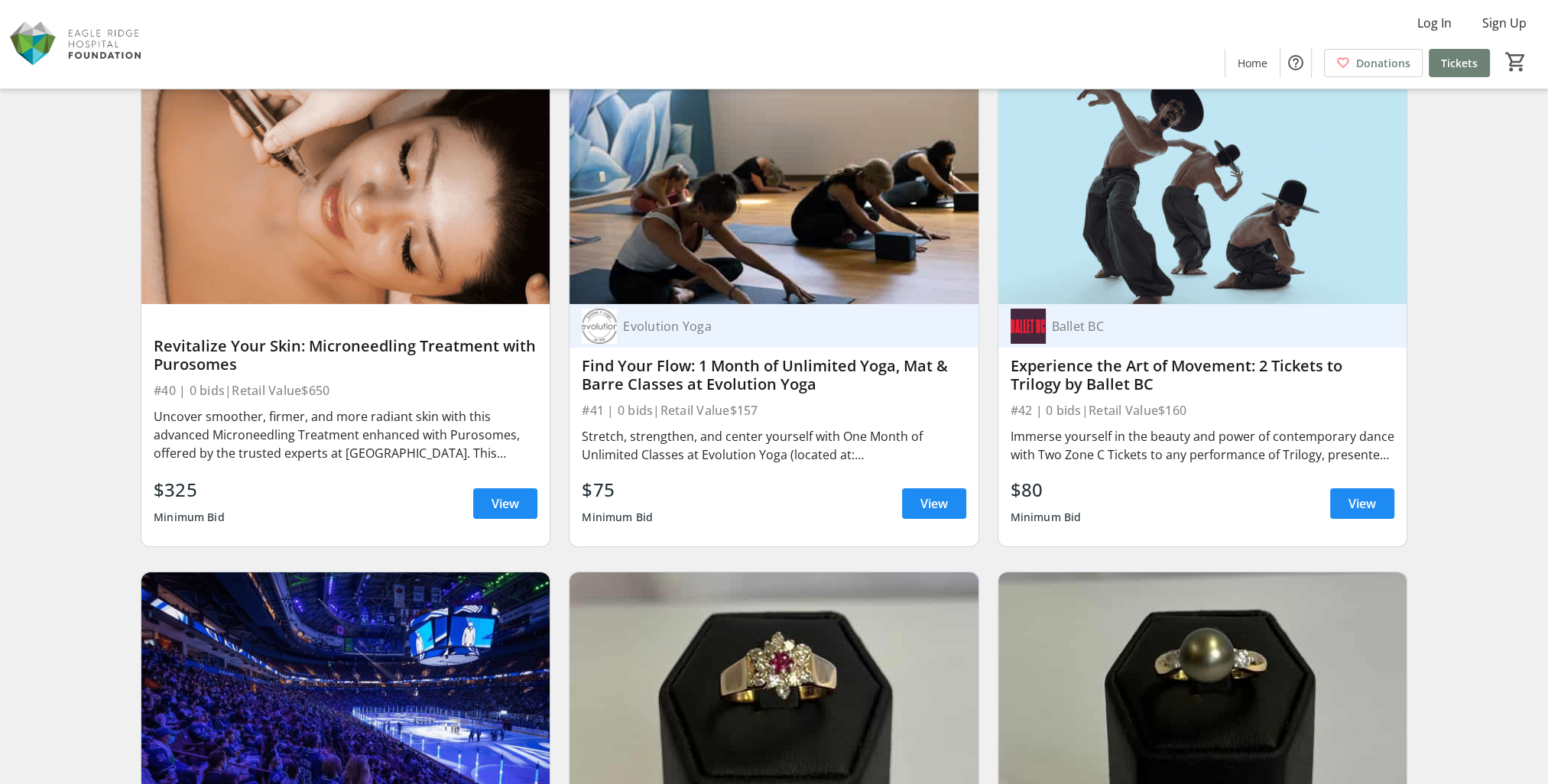
scroll to position [6533, 0]
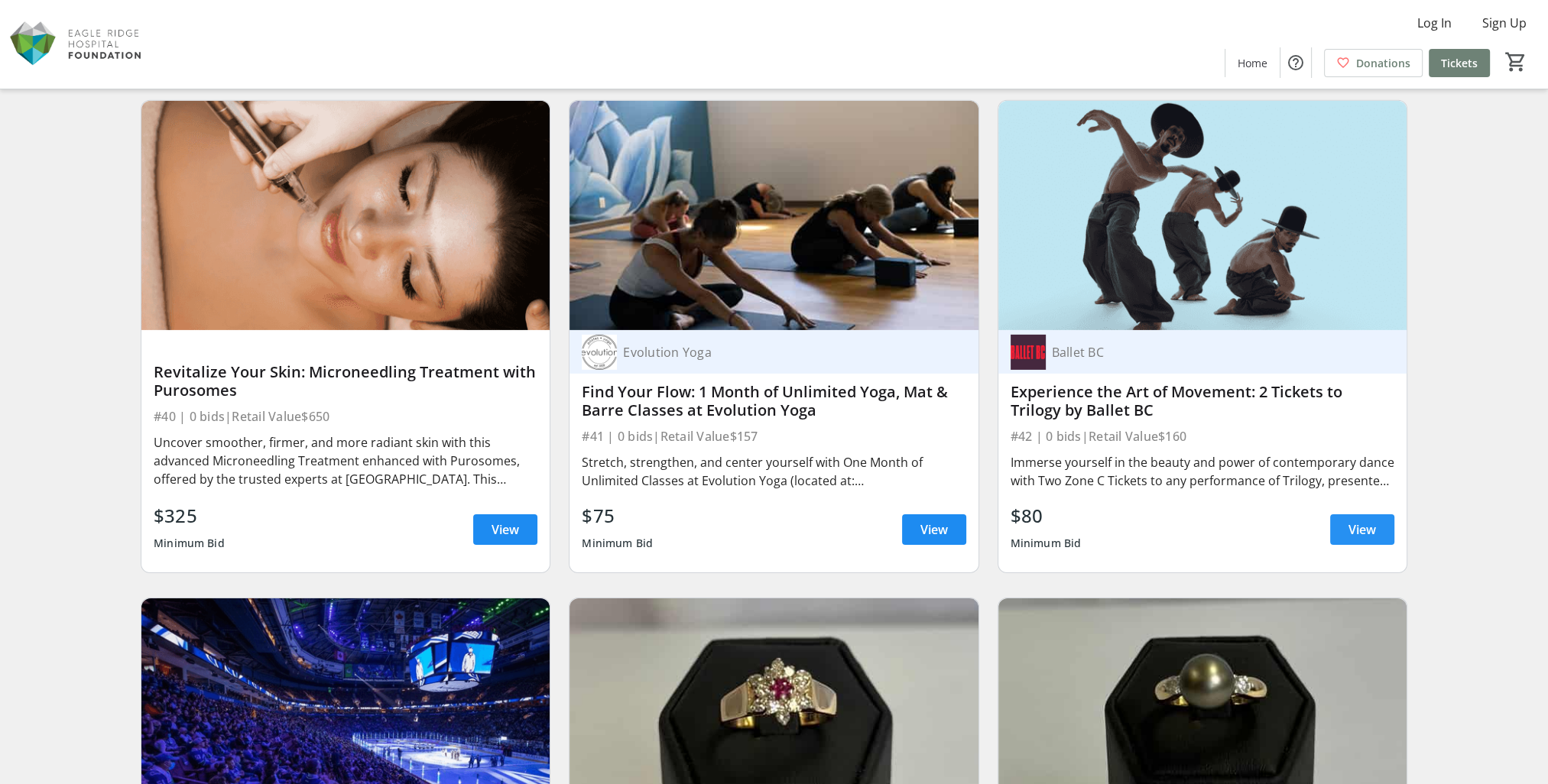
drag, startPoint x: 1365, startPoint y: 488, endPoint x: 1394, endPoint y: 482, distance: 29.6
click at [1264, 521] on span "View" at bounding box center [1363, 529] width 28 height 18
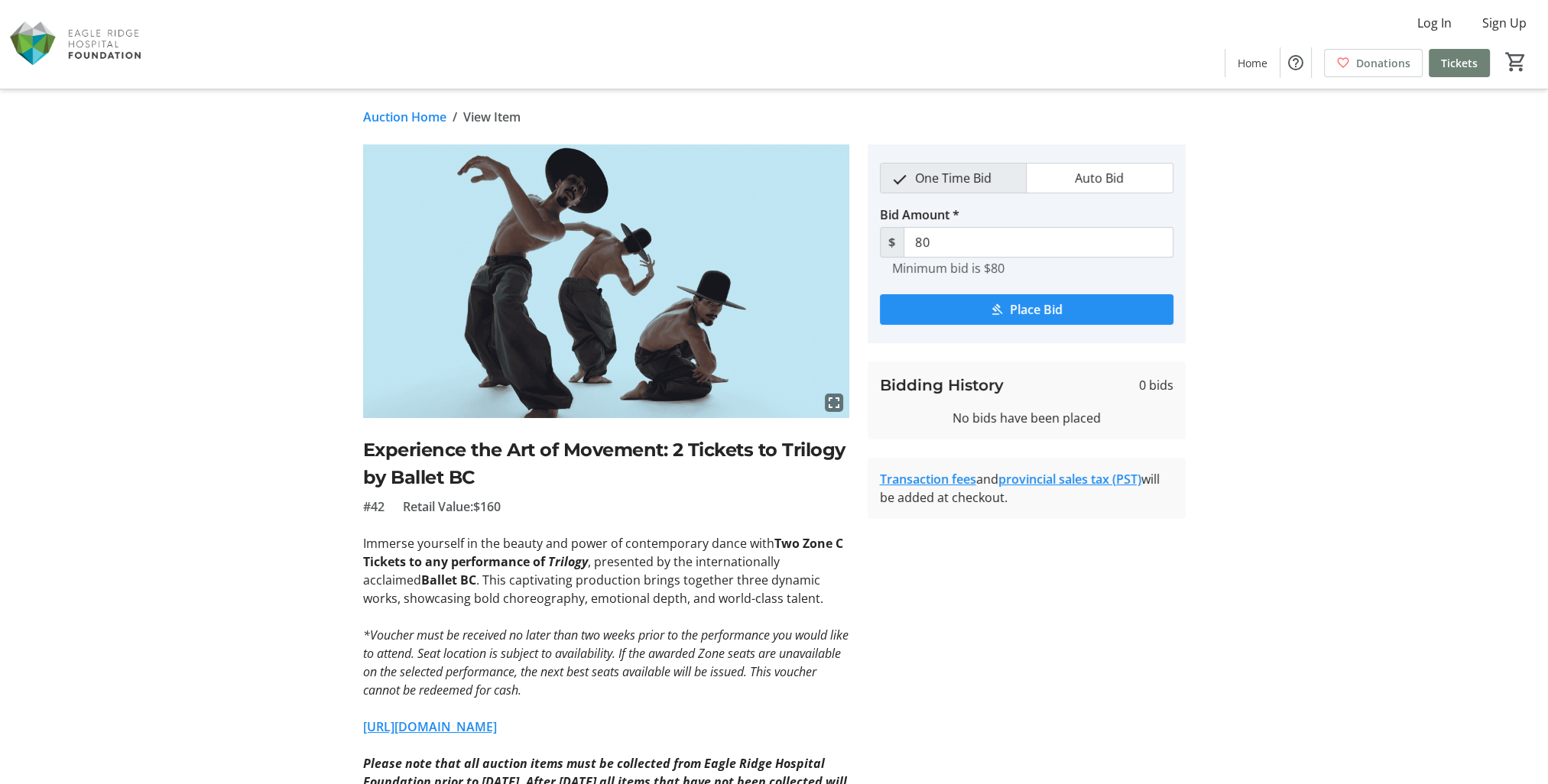
click at [1057, 297] on button "Place Bid" at bounding box center [1026, 309] width 294 height 30
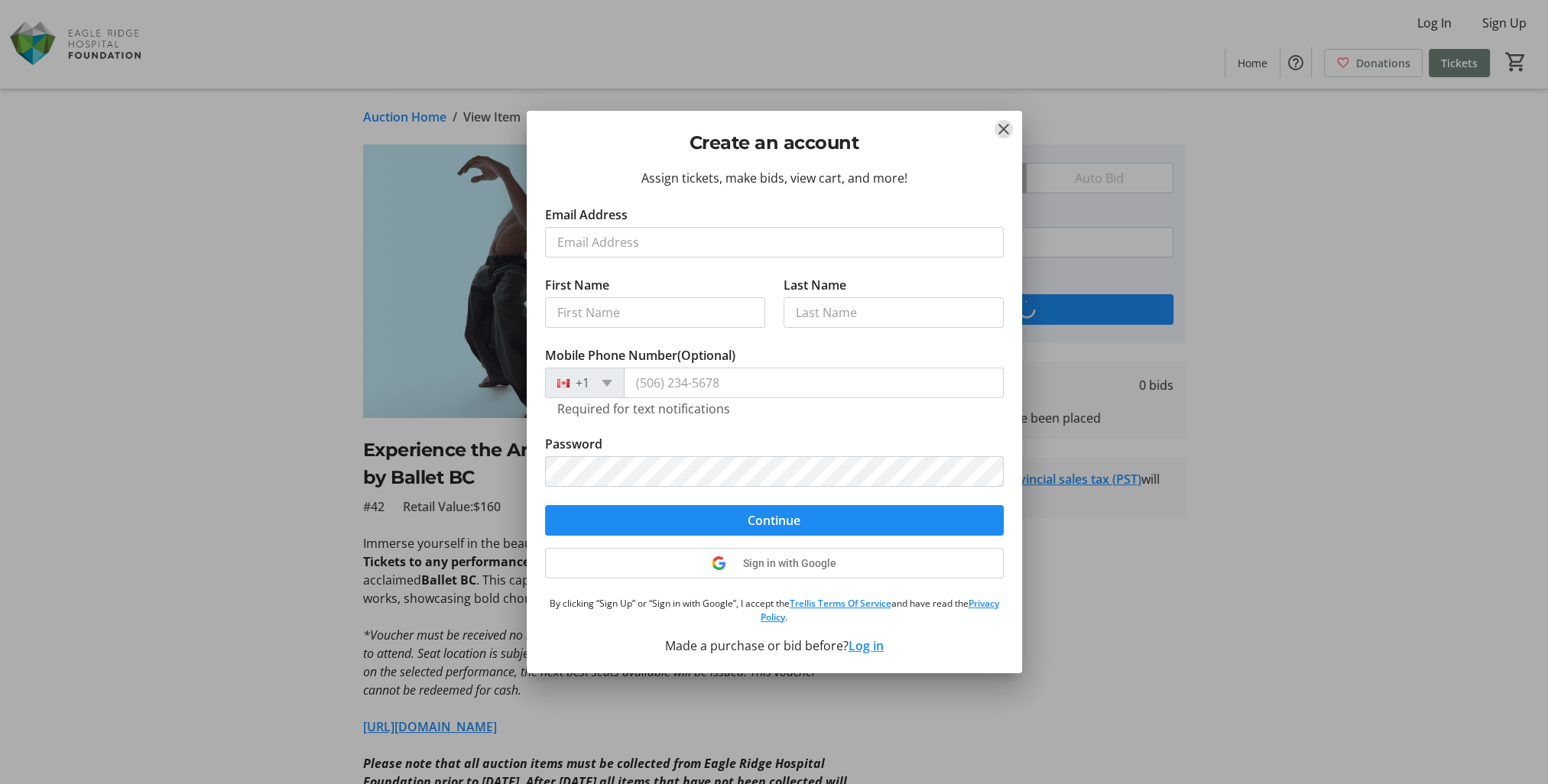
click at [1016, 126] on div "Create an account" at bounding box center [774, 139] width 495 height 57
click at [1005, 131] on mat-icon "Close" at bounding box center [1003, 128] width 18 height 18
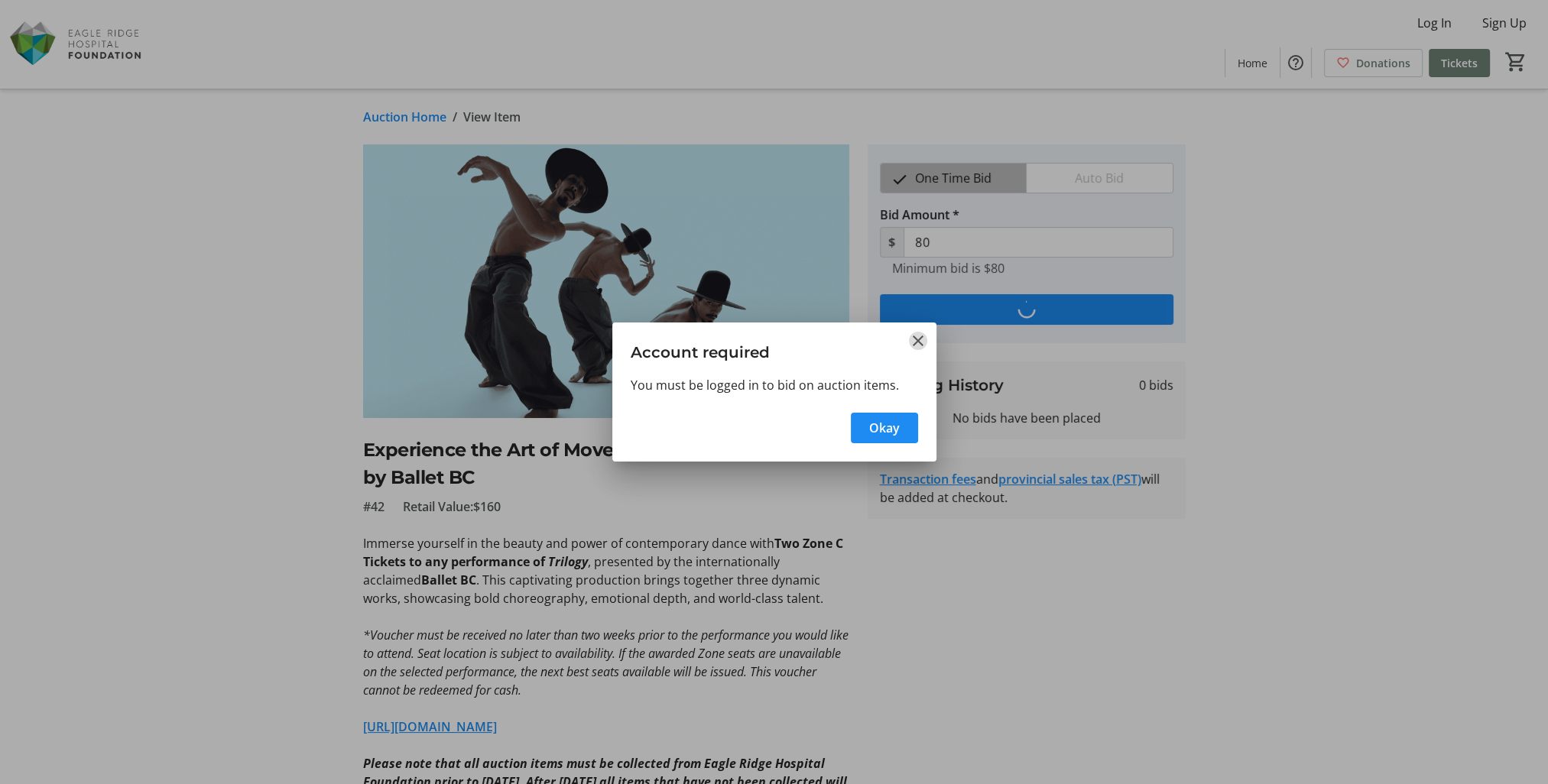
click at [923, 346] on mat-icon "Close" at bounding box center [917, 340] width 18 height 18
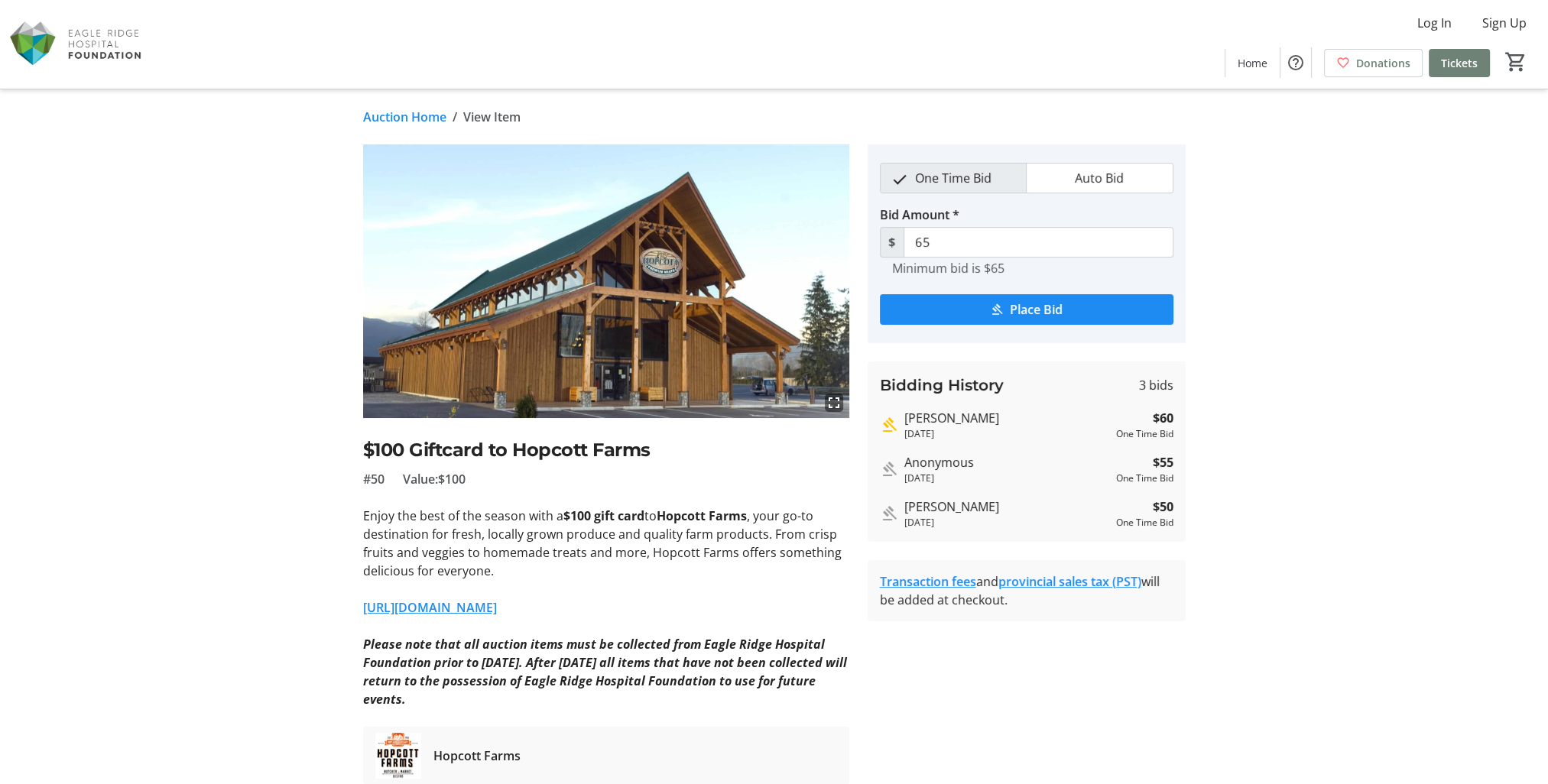
click at [836, 404] on mat-icon "fullscreen" at bounding box center [833, 402] width 18 height 18
